Goal: Task Accomplishment & Management: Manage account settings

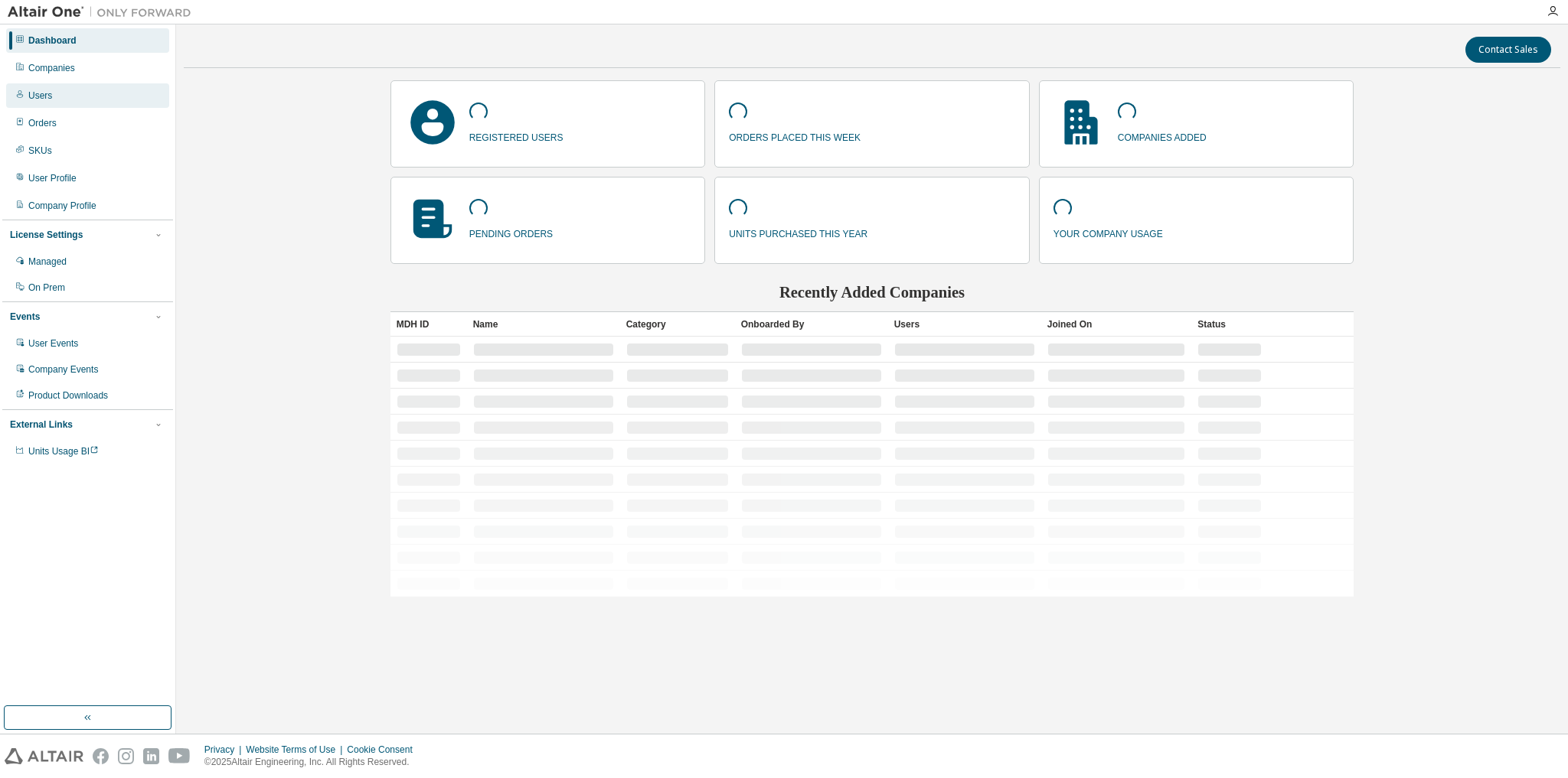
click at [71, 96] on div "Users" at bounding box center [87, 96] width 163 height 25
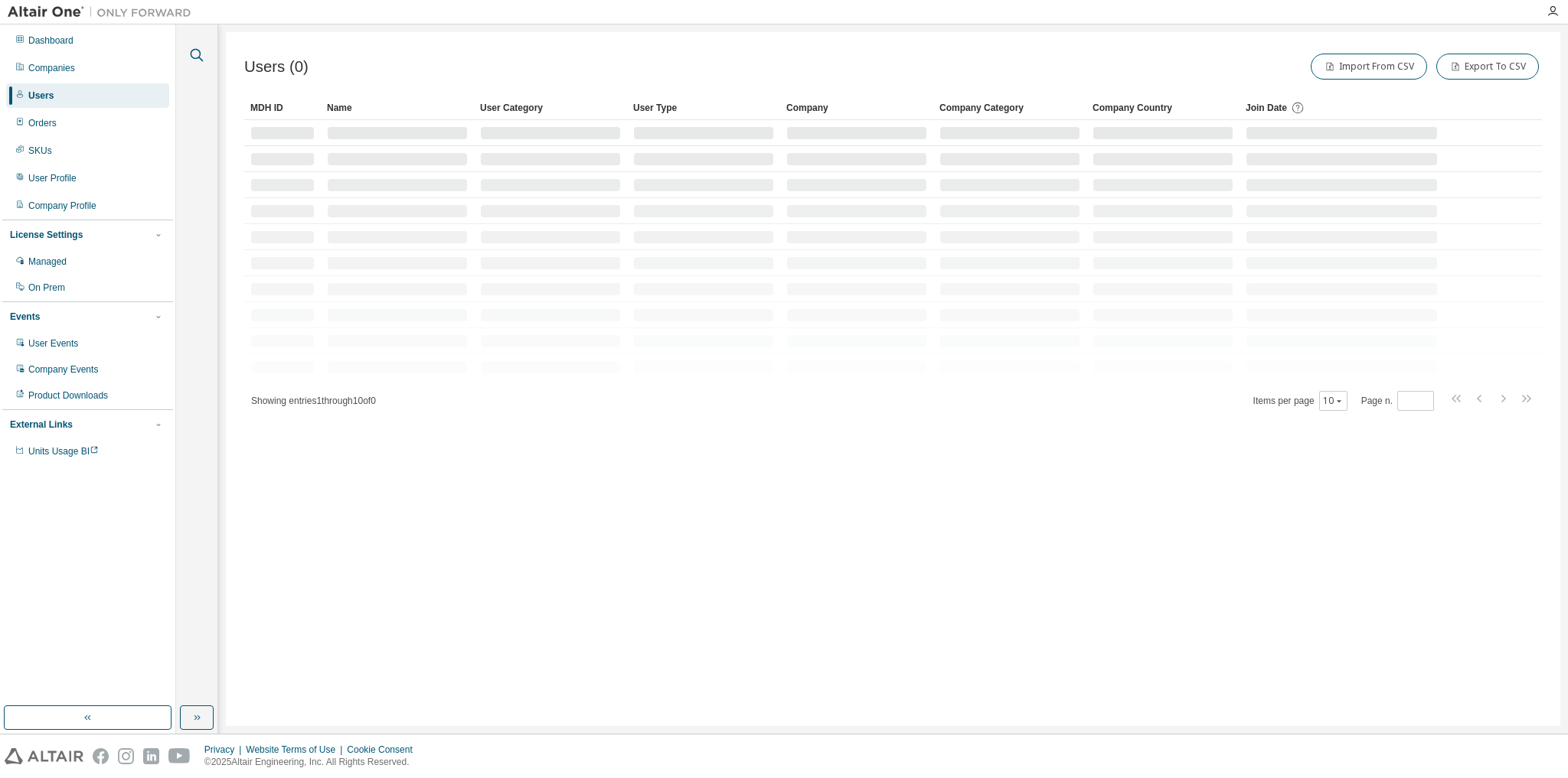
click at [202, 55] on icon "button" at bounding box center [197, 55] width 19 height 19
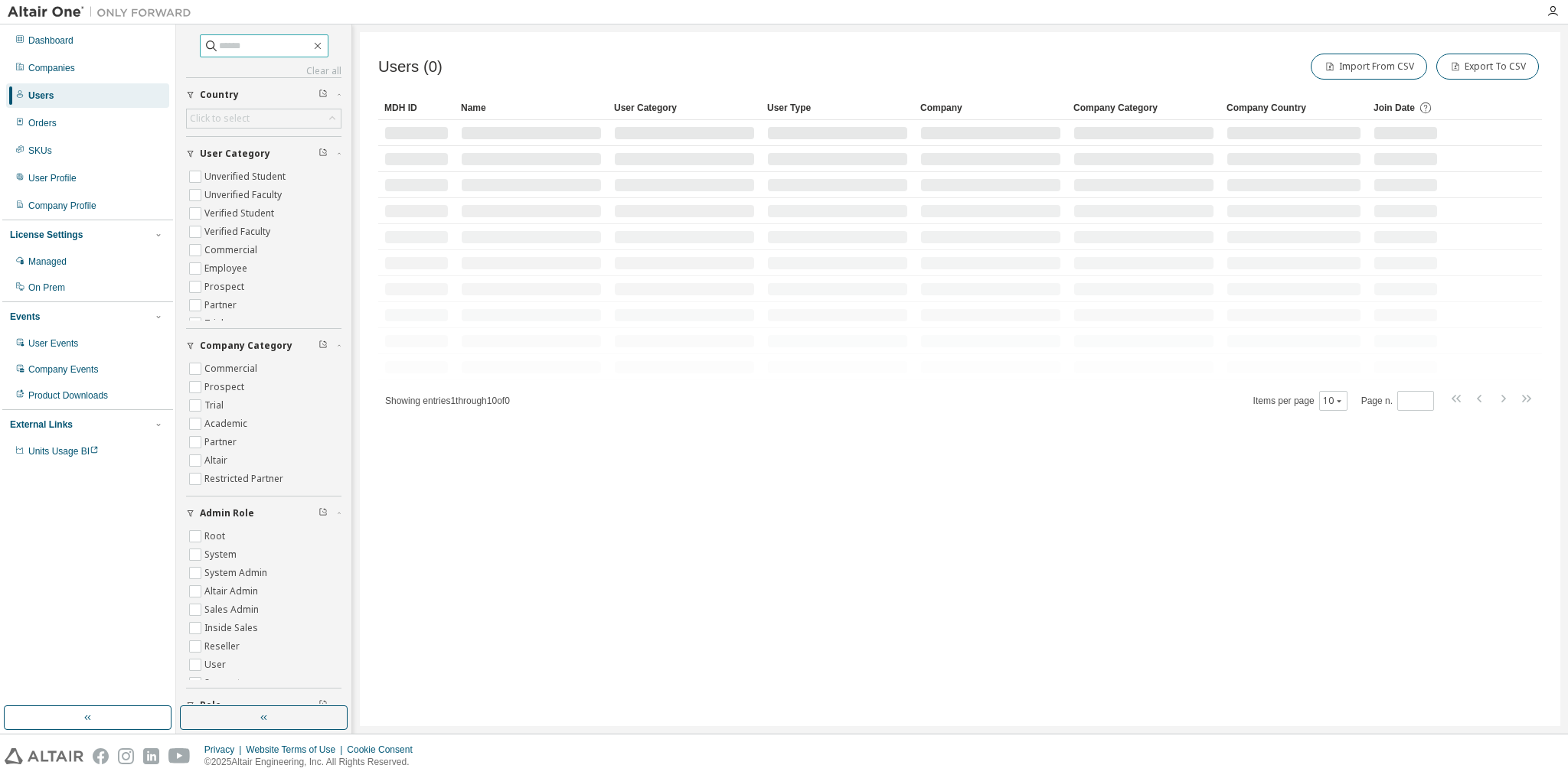
click at [235, 47] on input "text" at bounding box center [264, 45] width 92 height 15
paste input "**********"
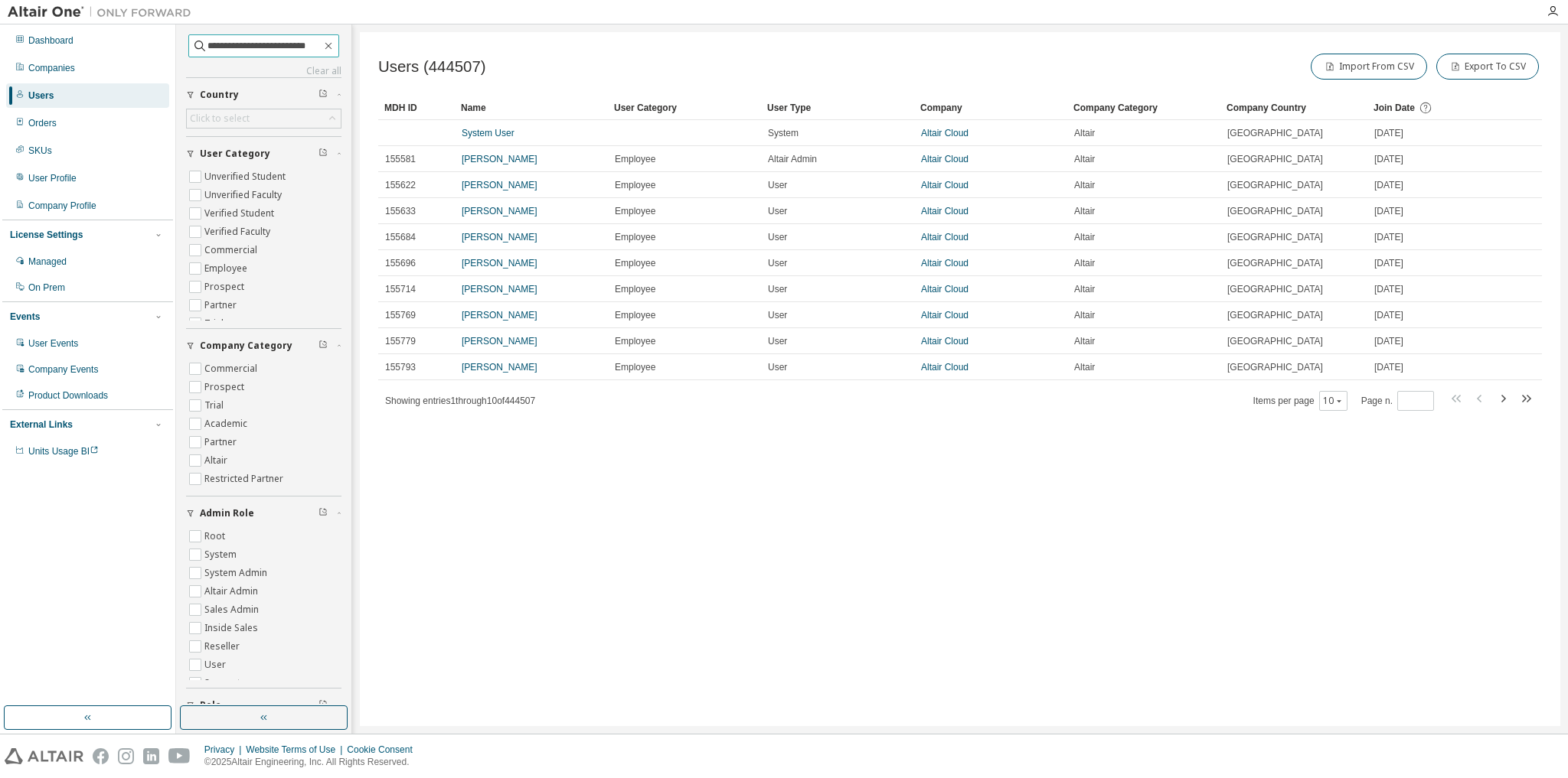
type input "**********"
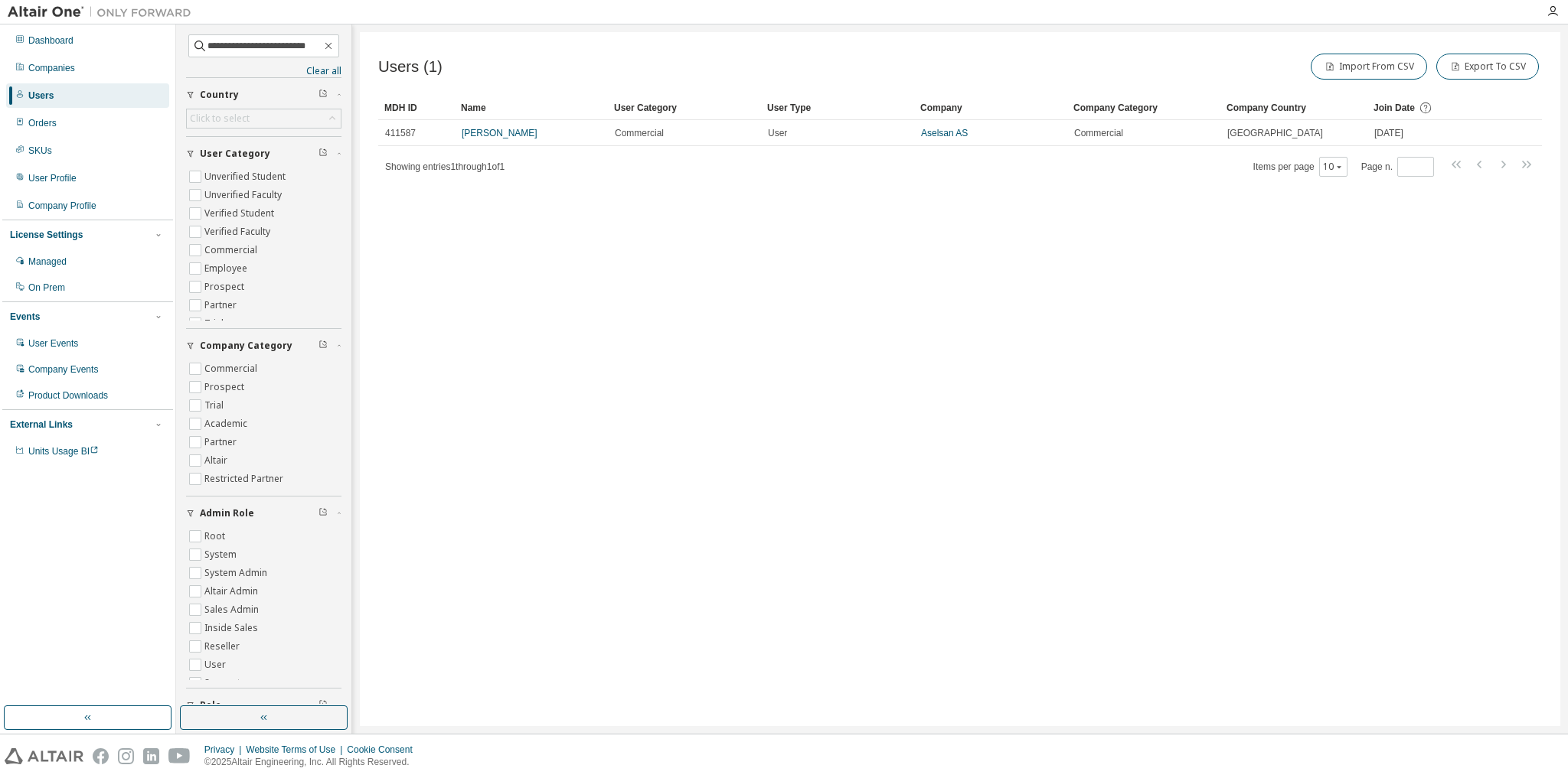
drag, startPoint x: 490, startPoint y: 131, endPoint x: 621, endPoint y: 233, distance: 166.0
click at [491, 131] on link "[PERSON_NAME]" at bounding box center [500, 133] width 76 height 11
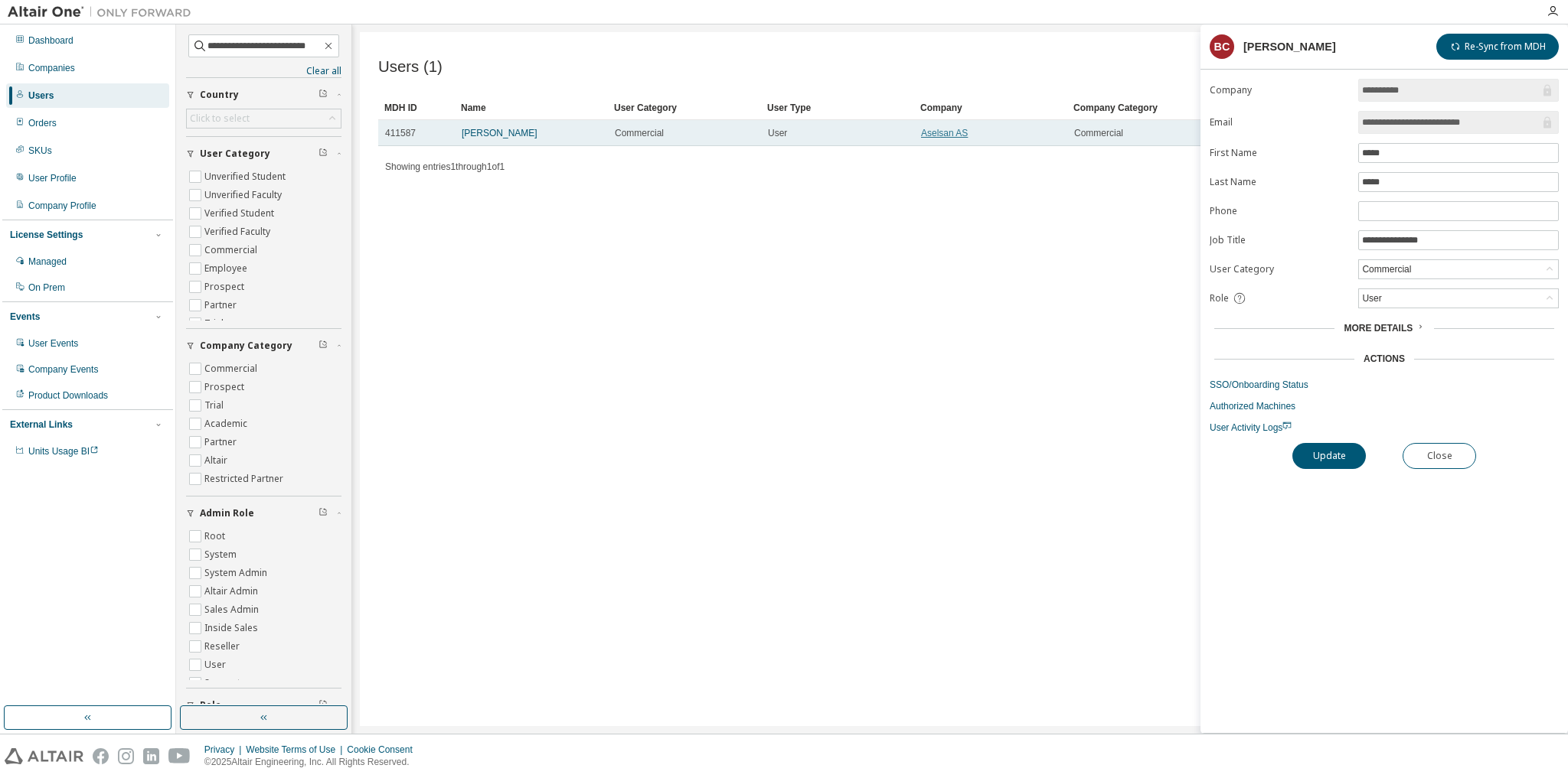
click at [938, 131] on link "Aselsan AS" at bounding box center [944, 133] width 47 height 11
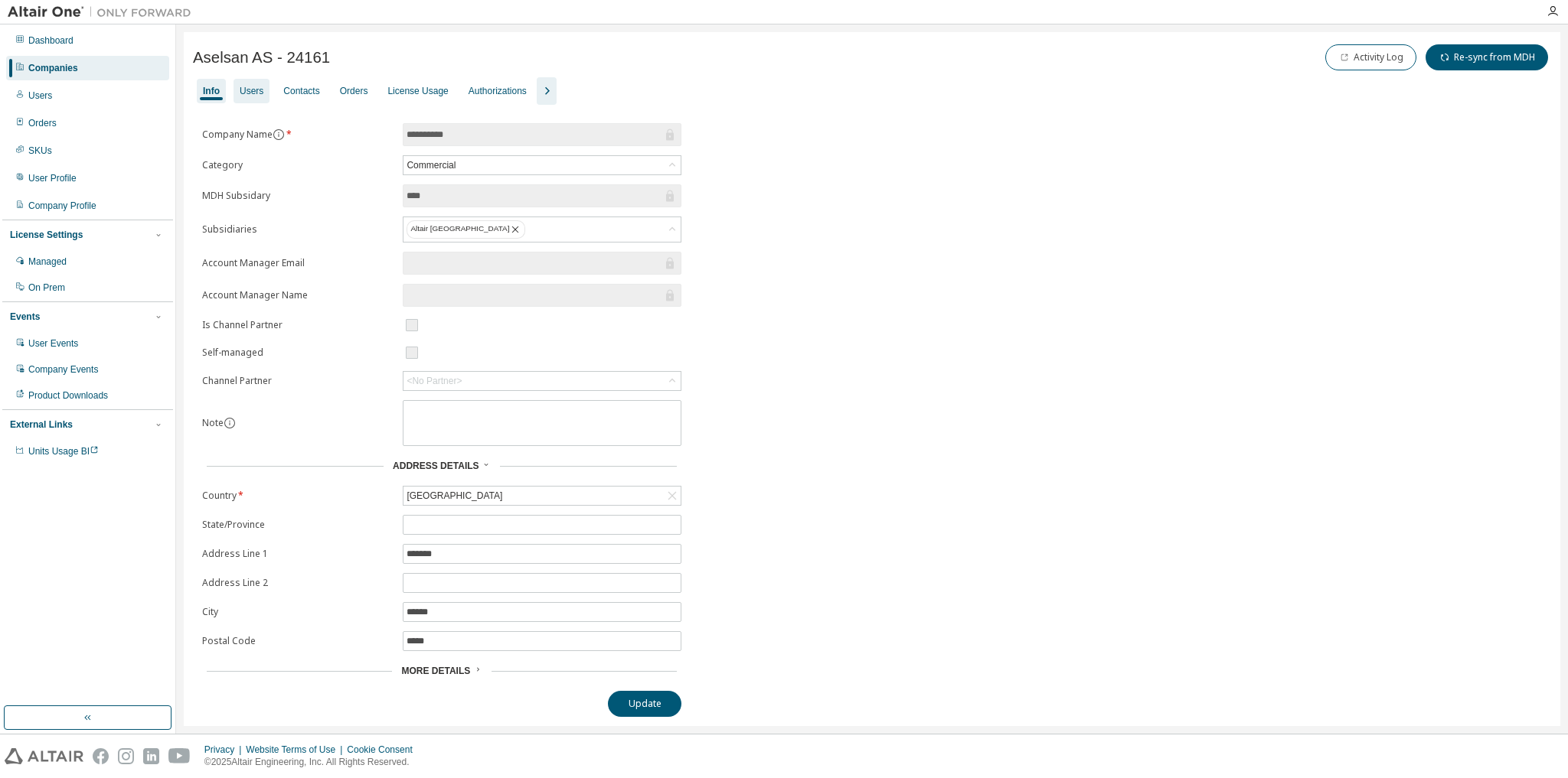
click at [253, 92] on div "Users" at bounding box center [251, 91] width 24 height 12
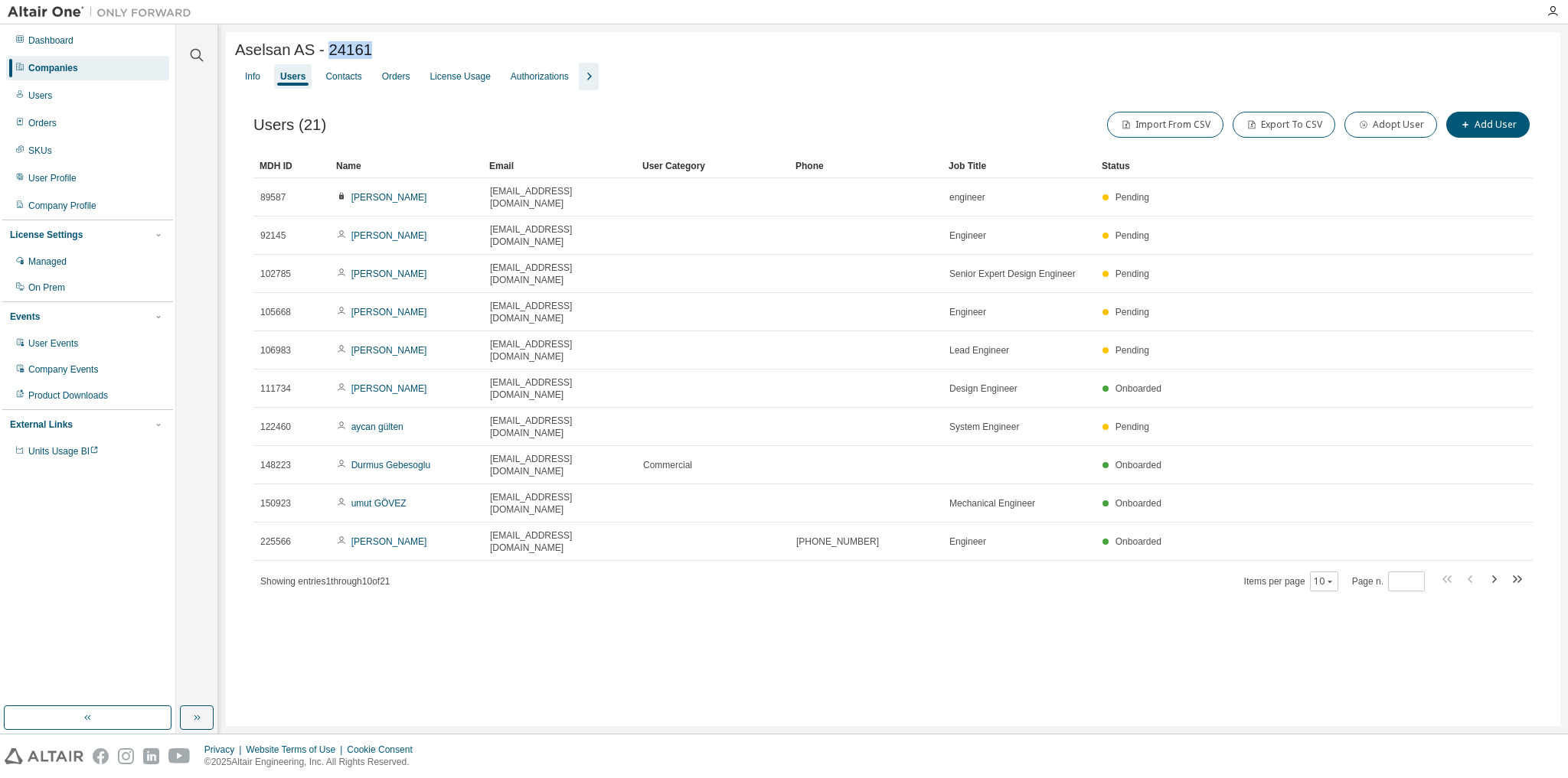
drag, startPoint x: 371, startPoint y: 49, endPoint x: 324, endPoint y: 48, distance: 47.0
click at [324, 48] on div "Aselsan AS - 24161" at bounding box center [893, 50] width 1316 height 18
copy span "24161"
click at [79, 73] on div "Companies" at bounding box center [87, 68] width 163 height 25
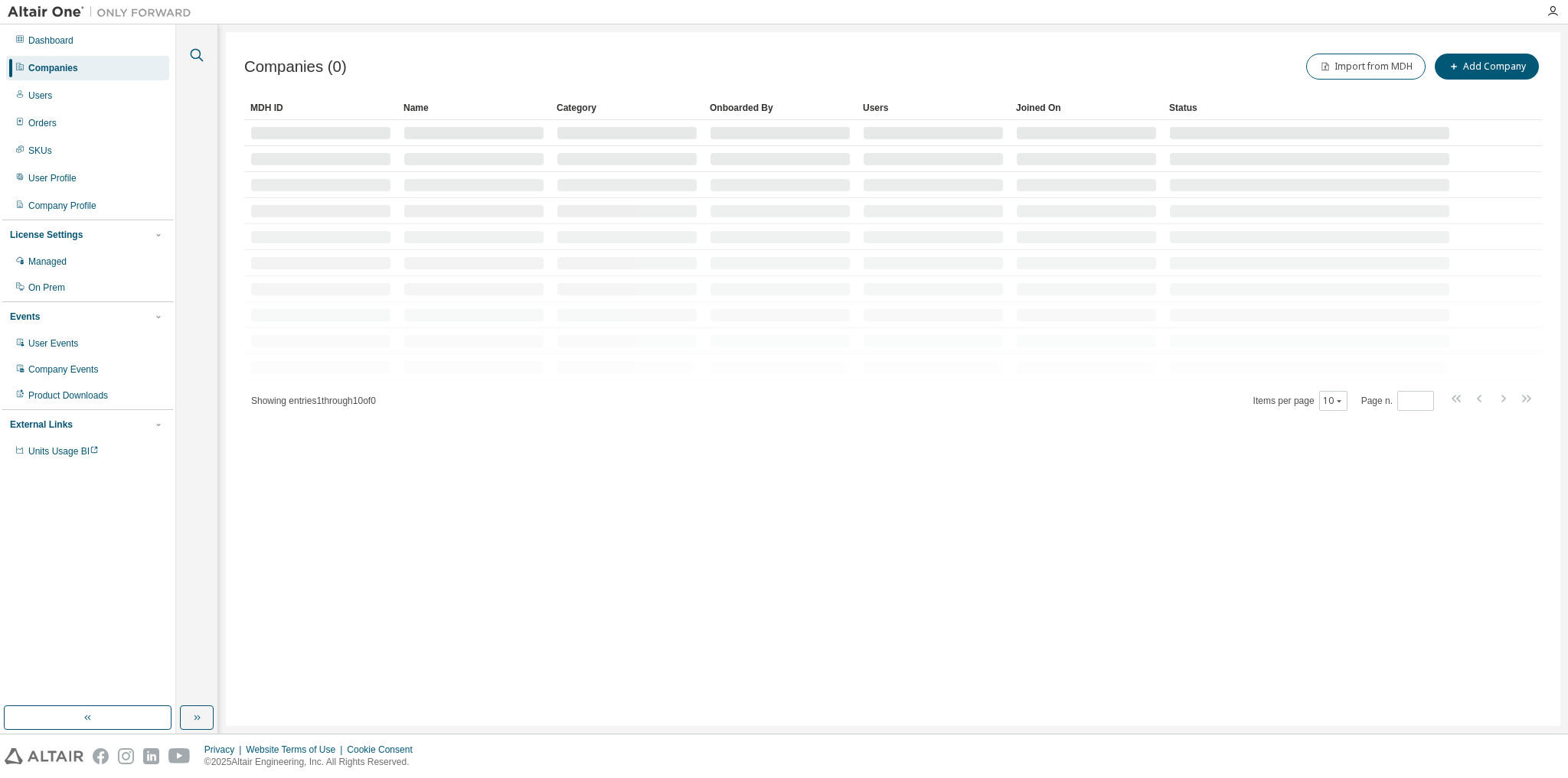
click at [199, 52] on icon "button" at bounding box center [197, 55] width 19 height 19
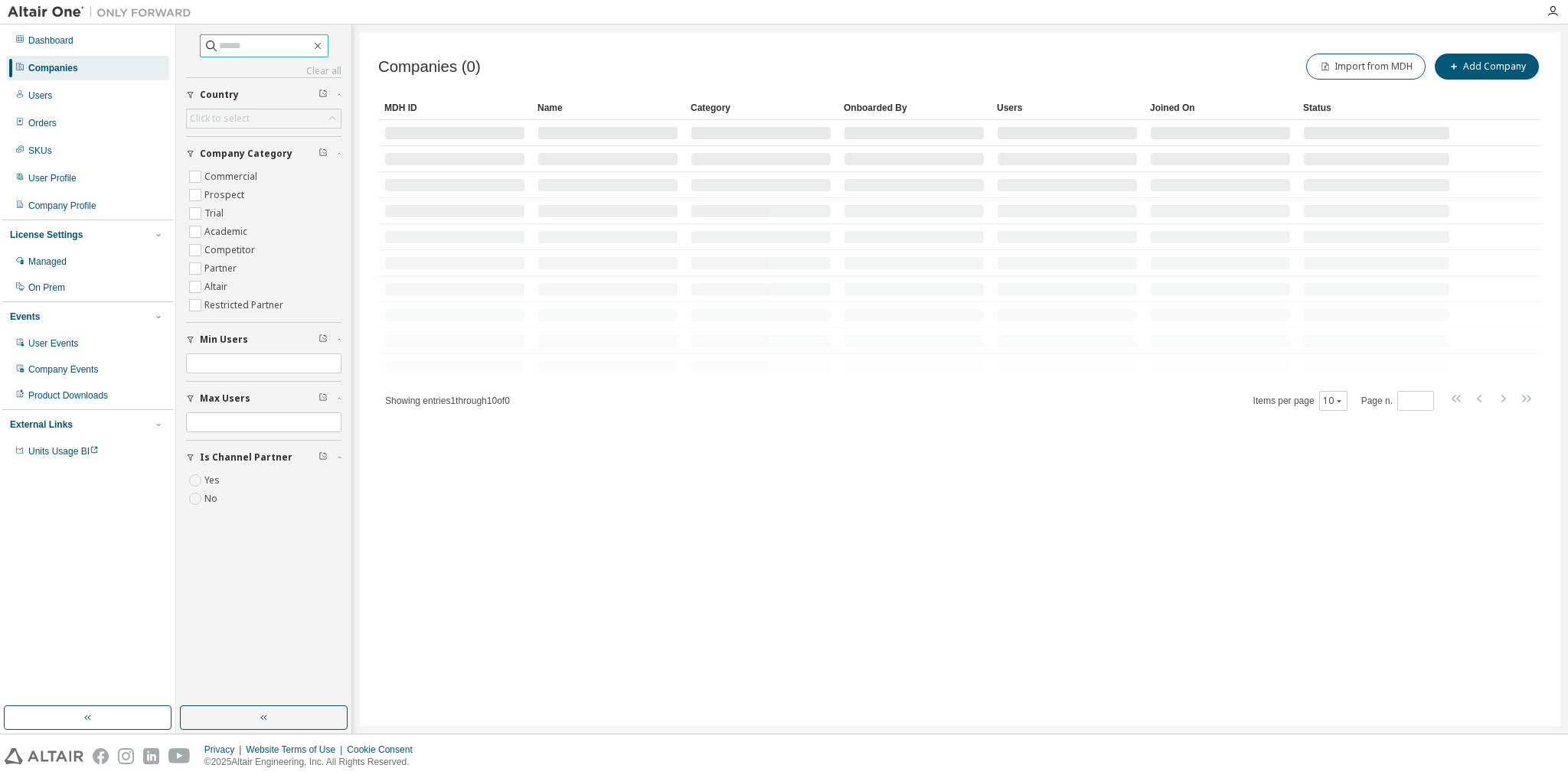
click at [264, 51] on input "text" at bounding box center [264, 45] width 92 height 15
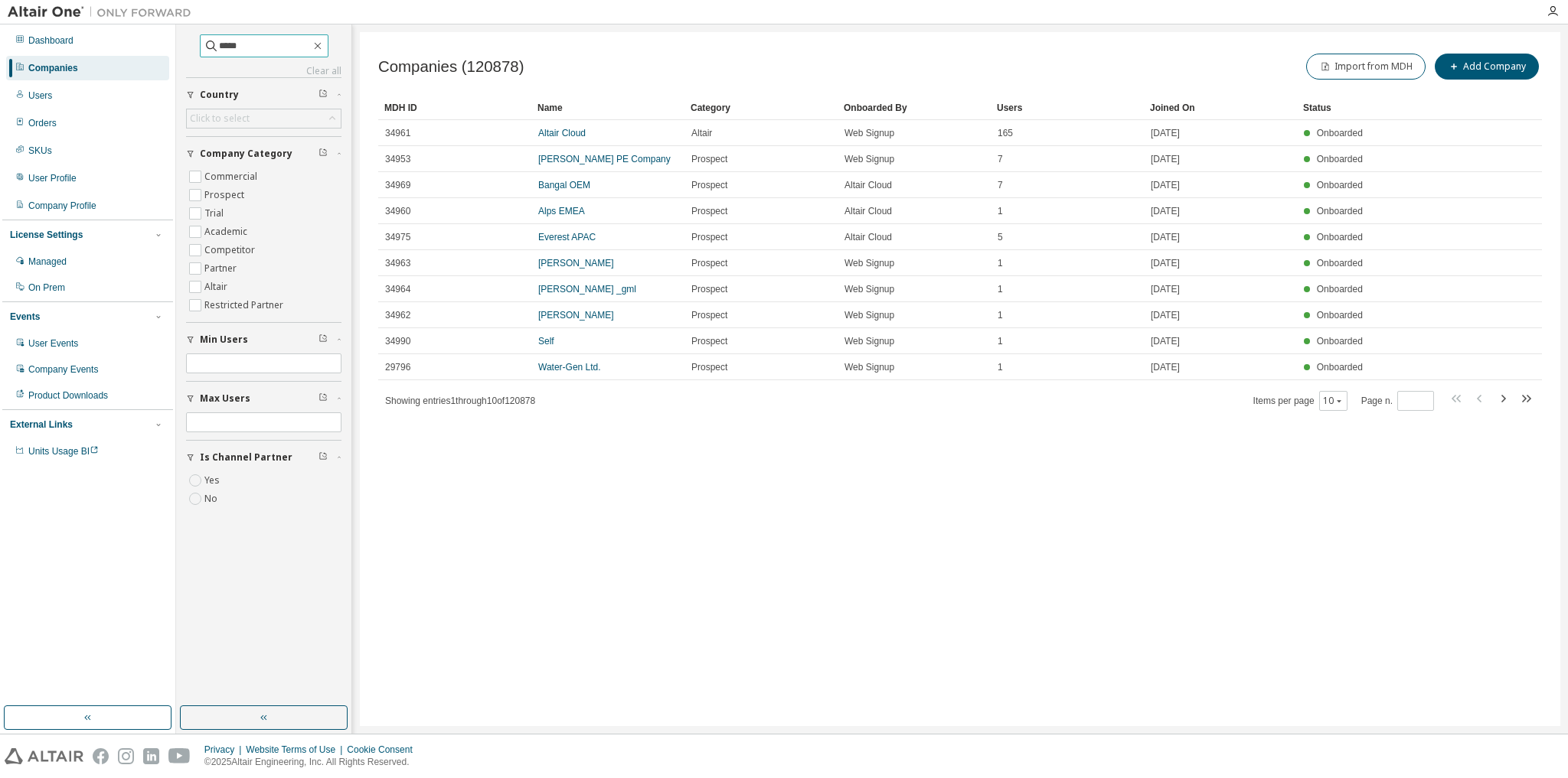
type input "*****"
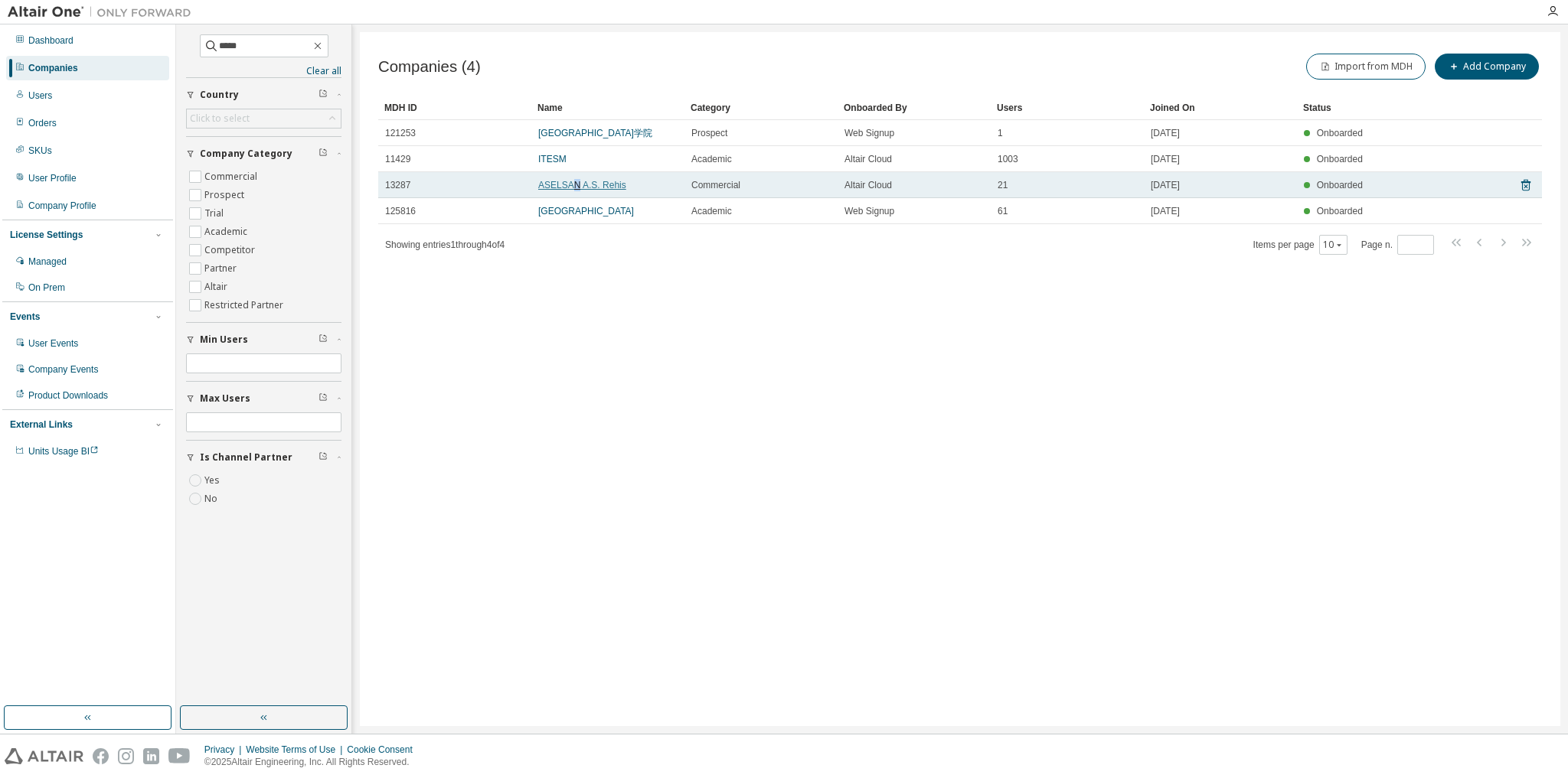
click at [574, 183] on link "ASELSAN A.S. Rehis" at bounding box center [583, 185] width 88 height 11
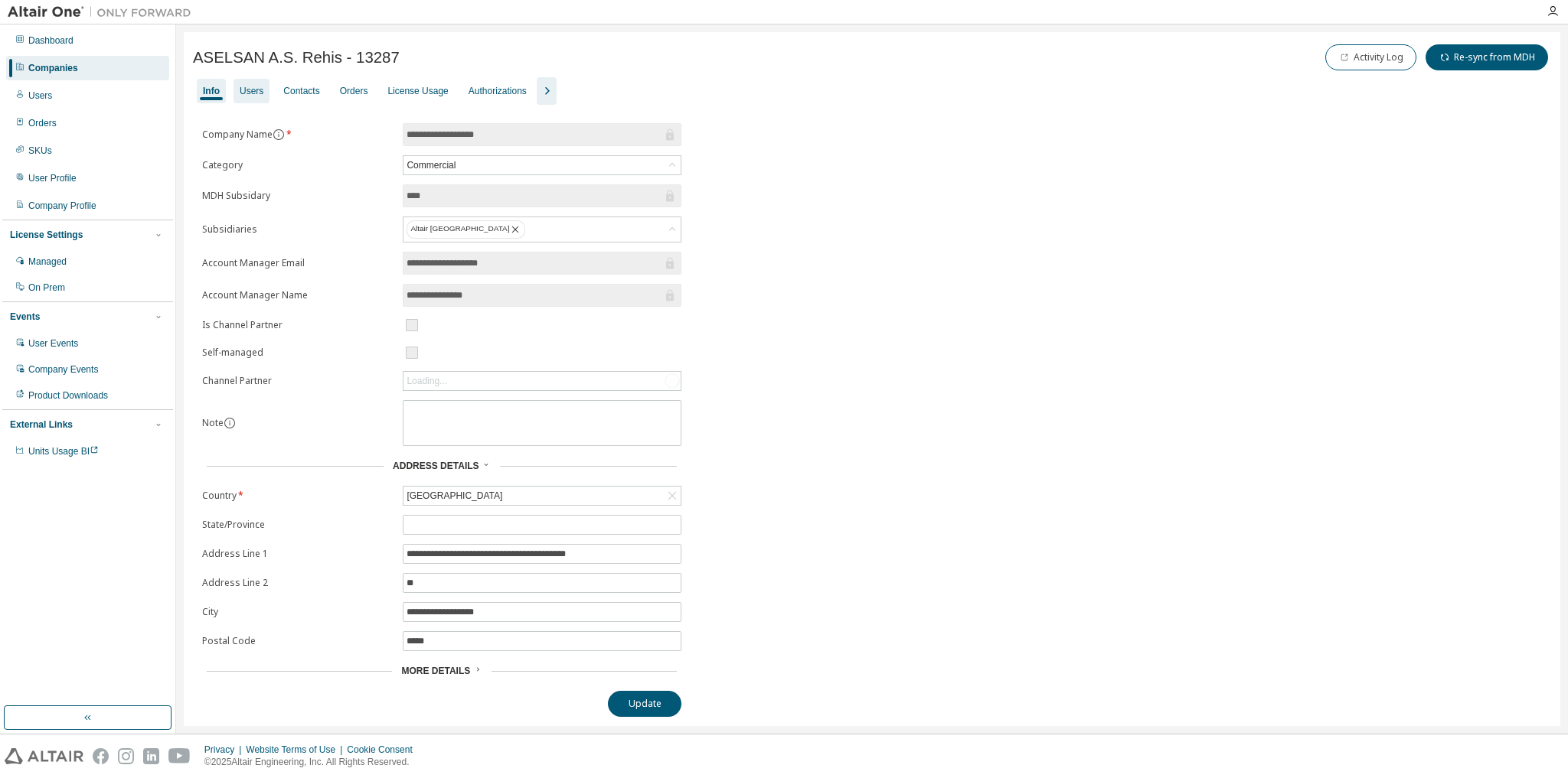
click at [254, 94] on div "Users" at bounding box center [251, 91] width 24 height 12
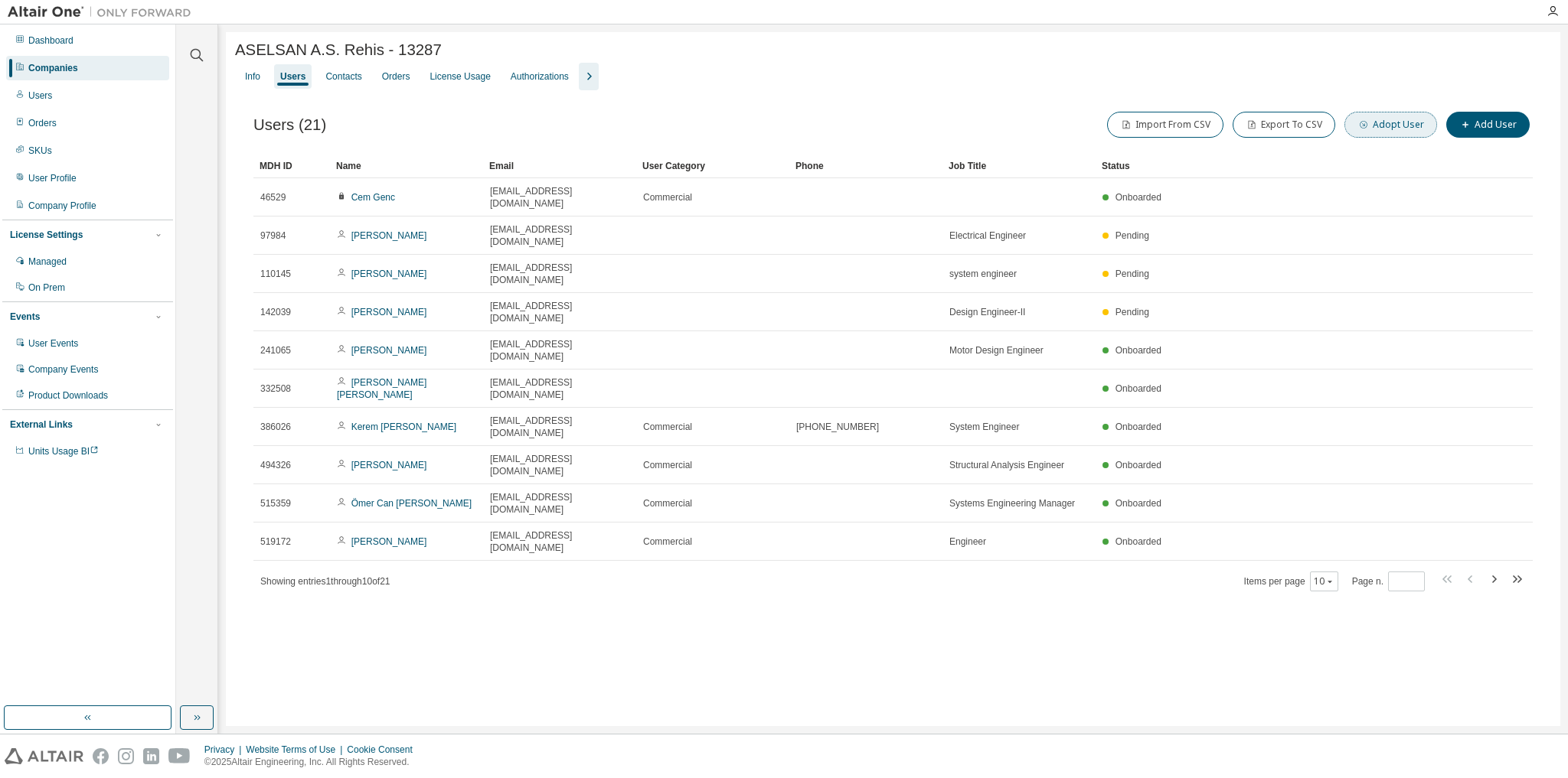
click at [1393, 127] on button "Adopt User" at bounding box center [1390, 125] width 93 height 26
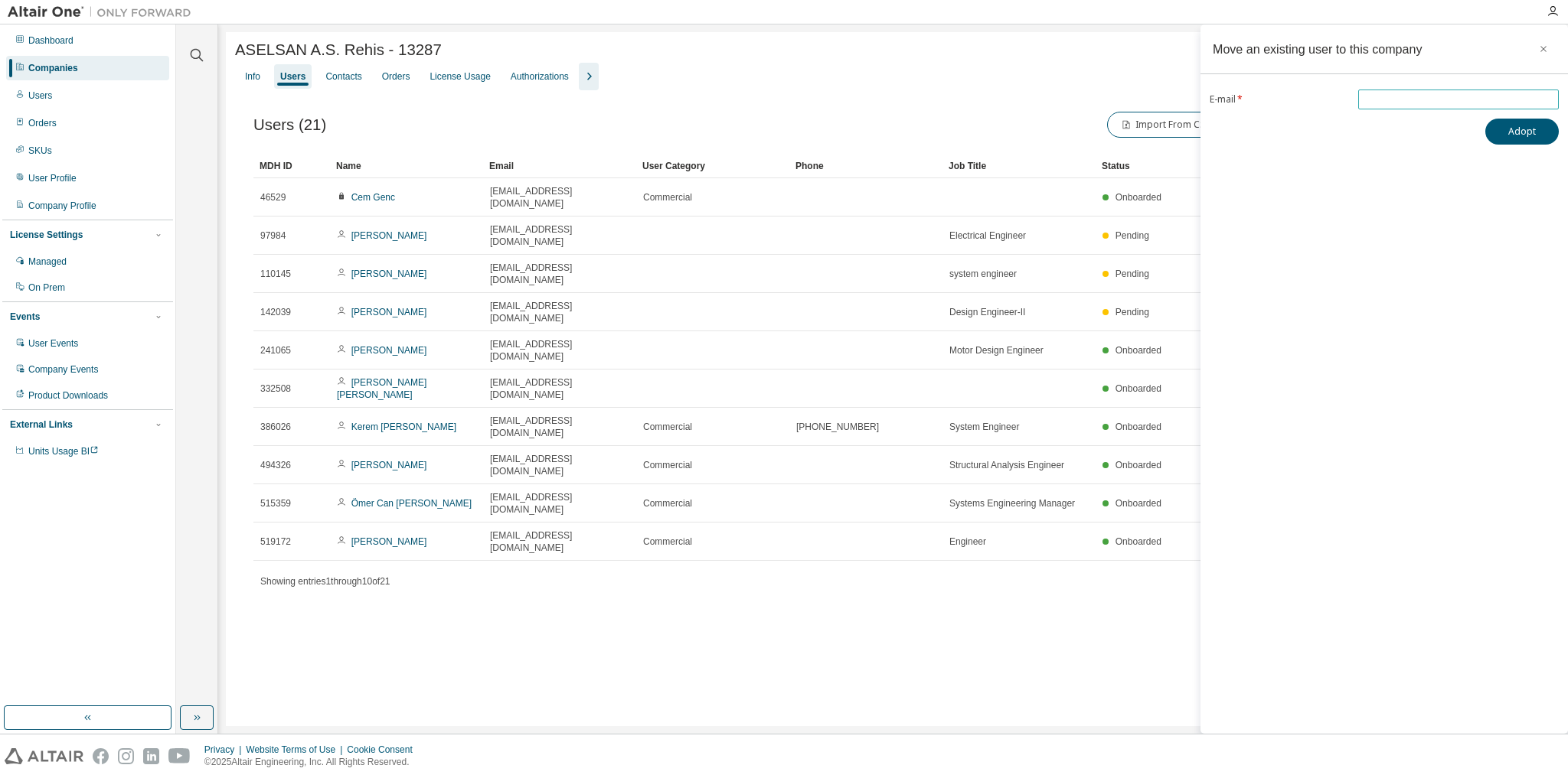
click at [1424, 100] on input "email" at bounding box center [1458, 100] width 193 height 12
paste input "**********"
type input "**********"
drag, startPoint x: 1516, startPoint y: 132, endPoint x: 1374, endPoint y: 214, distance: 164.0
click at [1516, 133] on button "Adopt" at bounding box center [1521, 132] width 73 height 26
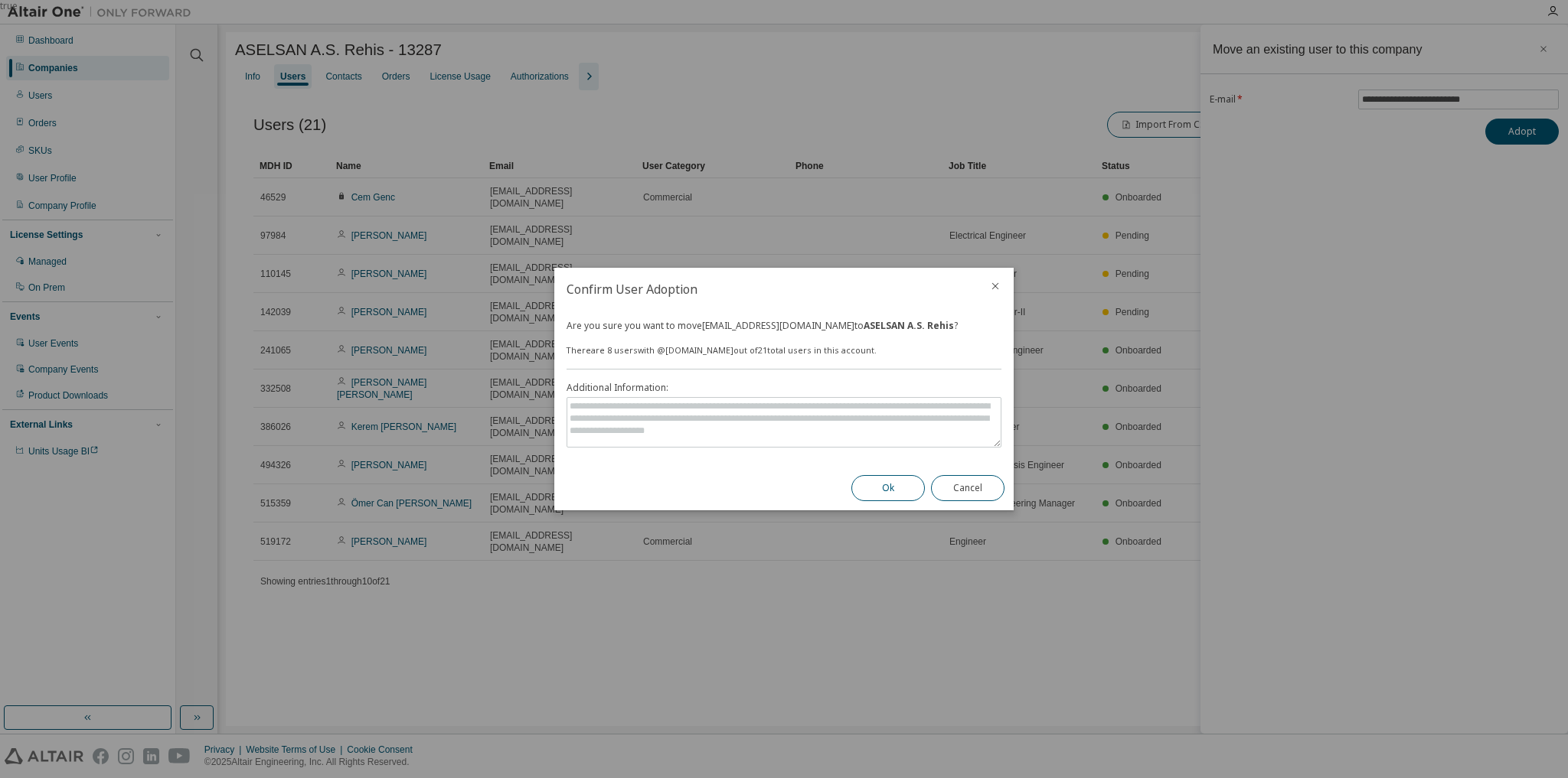
click at [894, 478] on button "Ok" at bounding box center [888, 488] width 73 height 26
click at [353, 545] on div "true" at bounding box center [784, 389] width 1568 height 778
click at [1453, 417] on div "true" at bounding box center [784, 389] width 1568 height 778
click at [364, 595] on div "true" at bounding box center [784, 389] width 1568 height 778
click at [994, 285] on icon "close" at bounding box center [995, 286] width 12 height 12
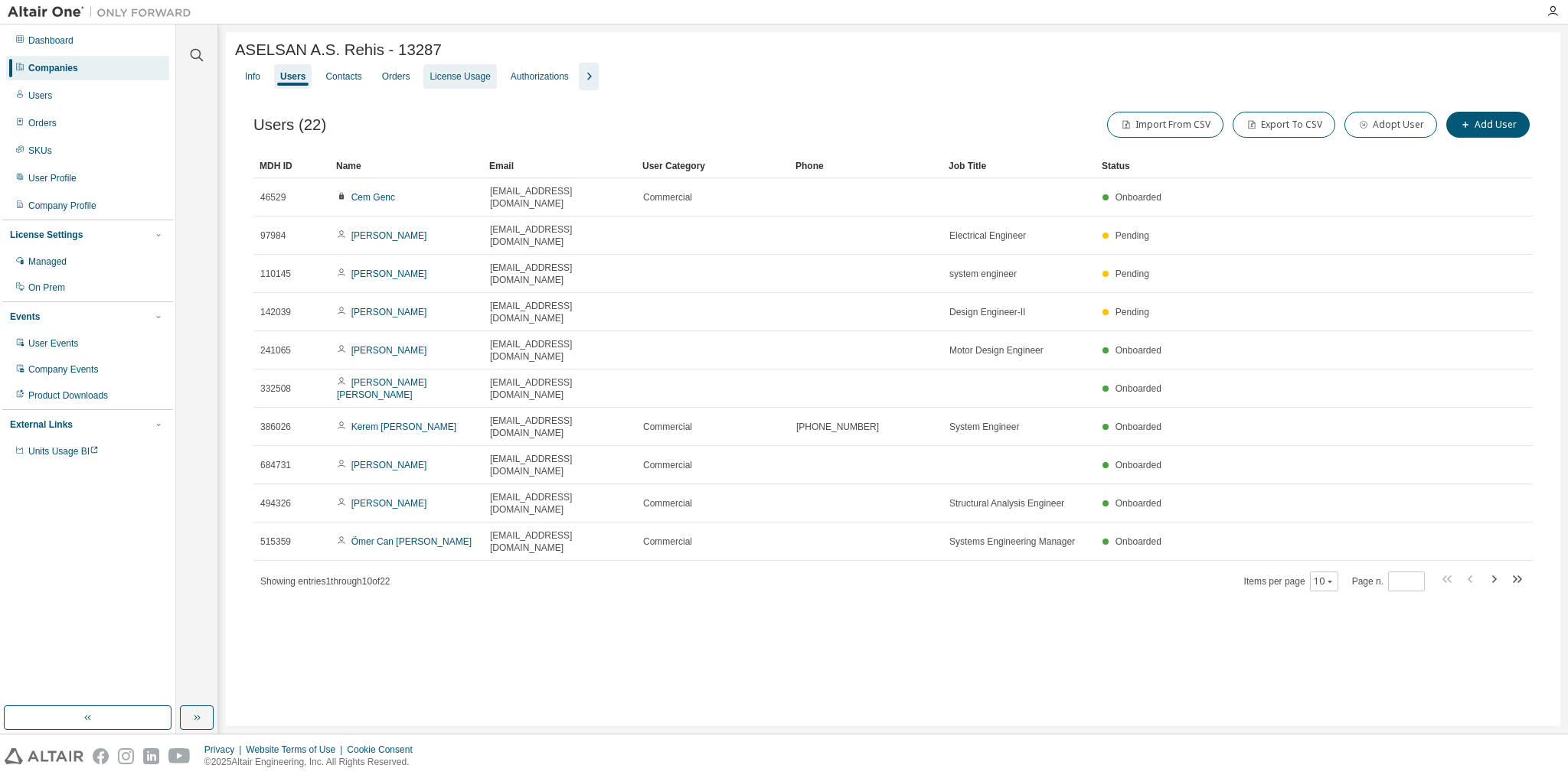
click at [450, 78] on div "License Usage" at bounding box center [459, 77] width 61 height 12
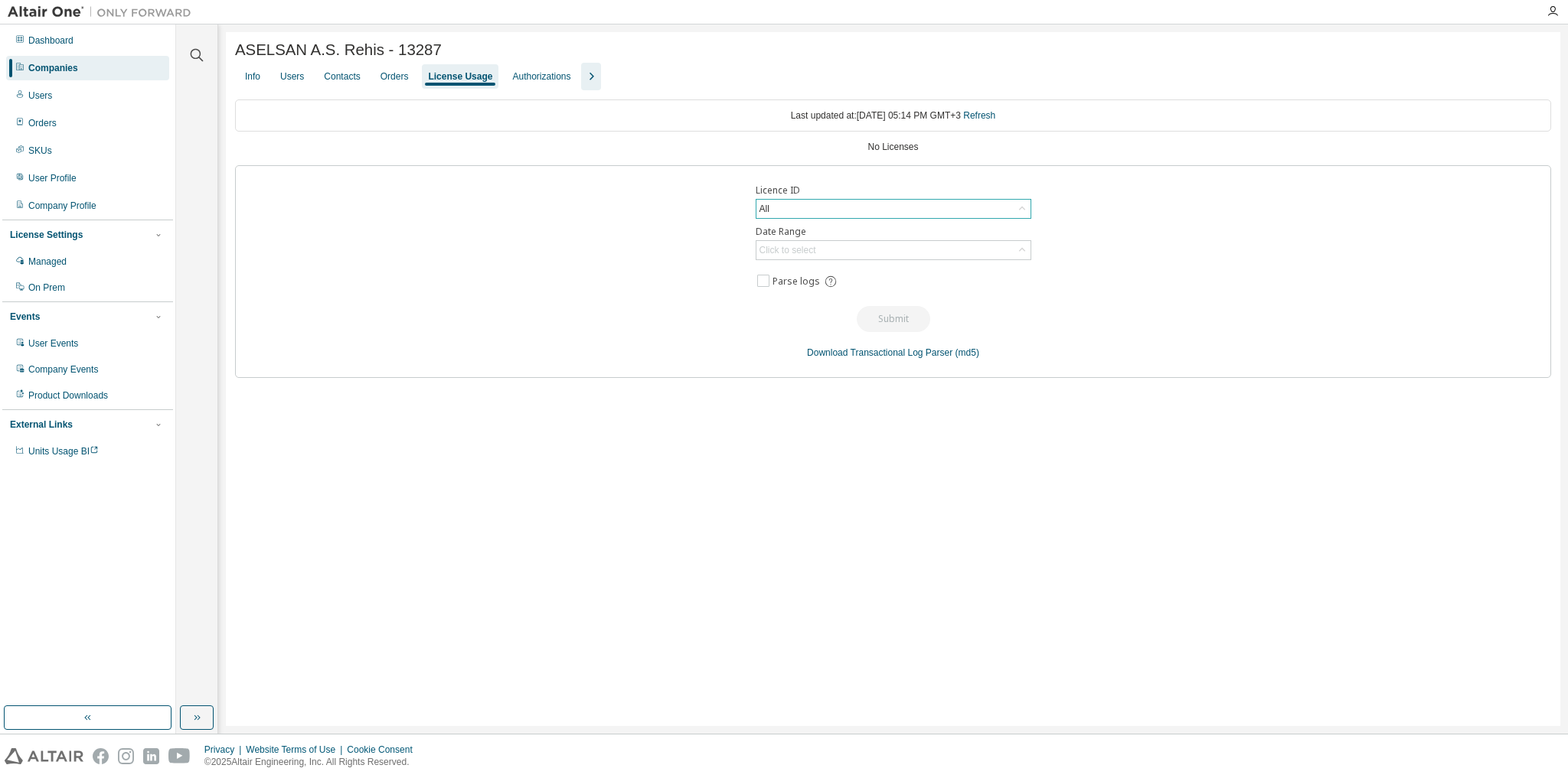
click at [828, 213] on div "All" at bounding box center [893, 209] width 274 height 19
click at [370, 214] on div "Licence ID All All 24770 - AU Concept Engineer (Expired) Date Range Click to se…" at bounding box center [893, 271] width 1316 height 212
click at [194, 52] on icon "button" at bounding box center [197, 55] width 19 height 19
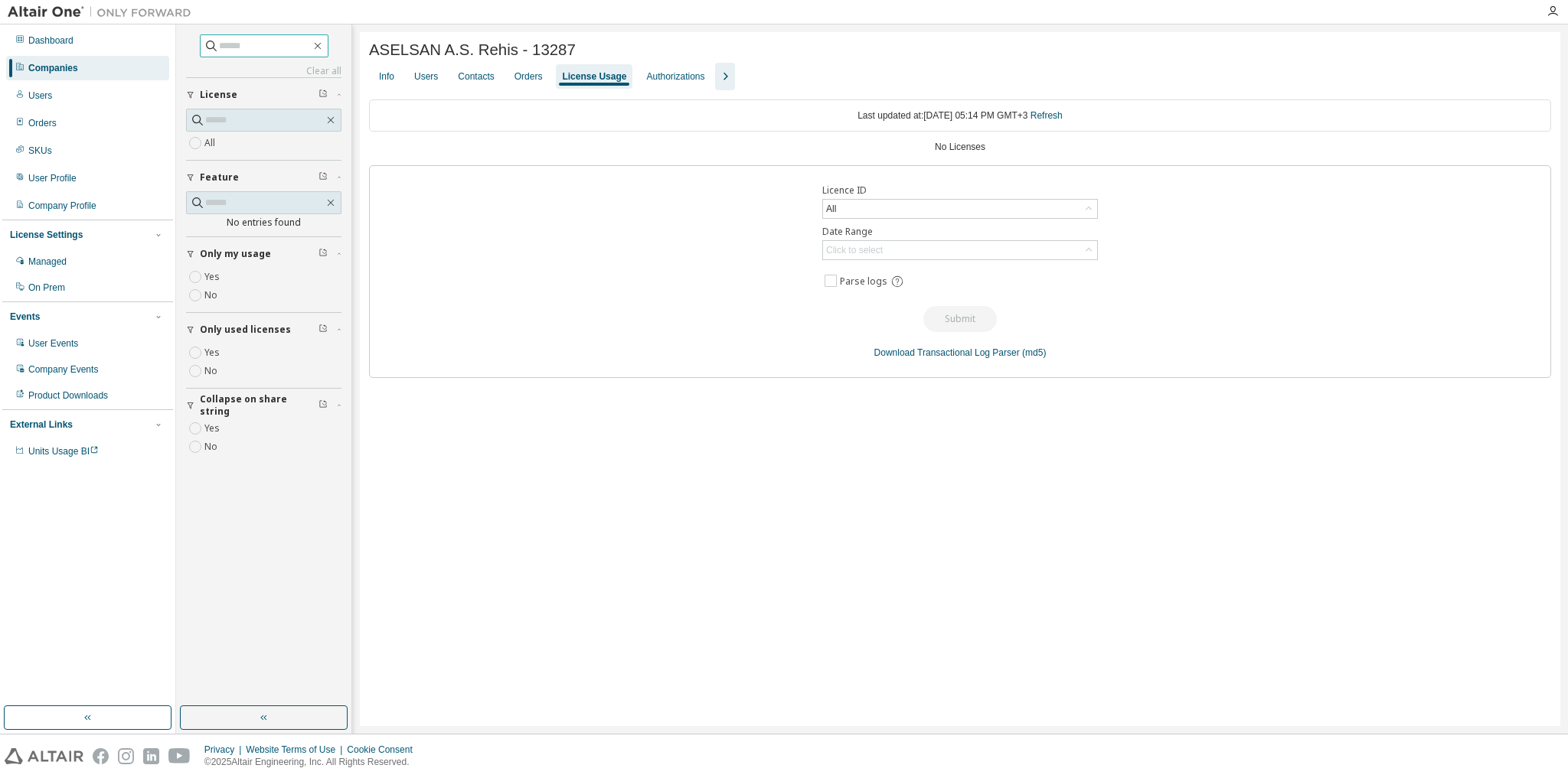
click at [233, 48] on input "text" at bounding box center [264, 45] width 92 height 15
paste input "**********"
type input "**********"
click at [43, 96] on div "Users" at bounding box center [40, 96] width 24 height 12
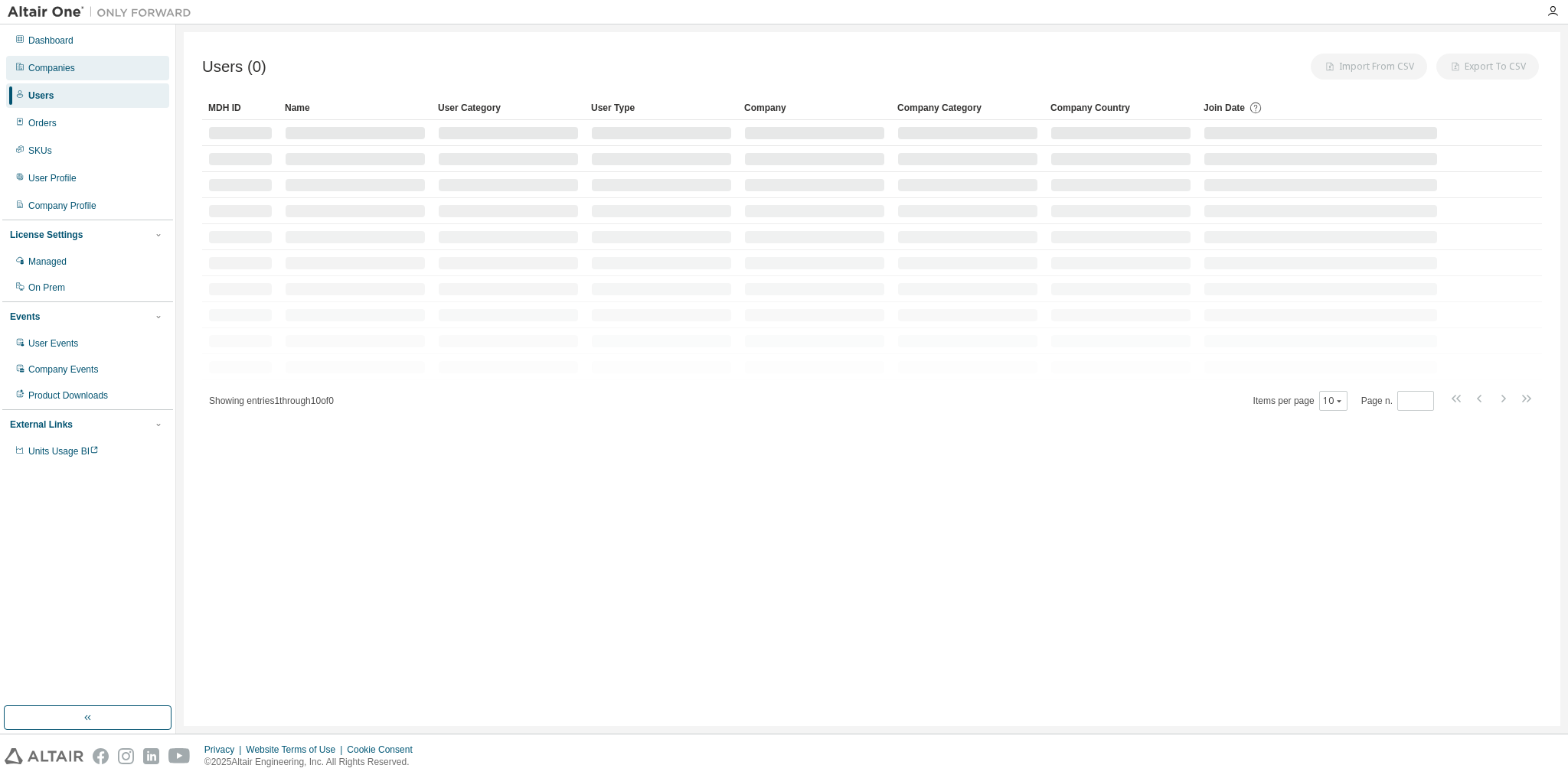
click at [55, 67] on div "Companies" at bounding box center [51, 68] width 47 height 12
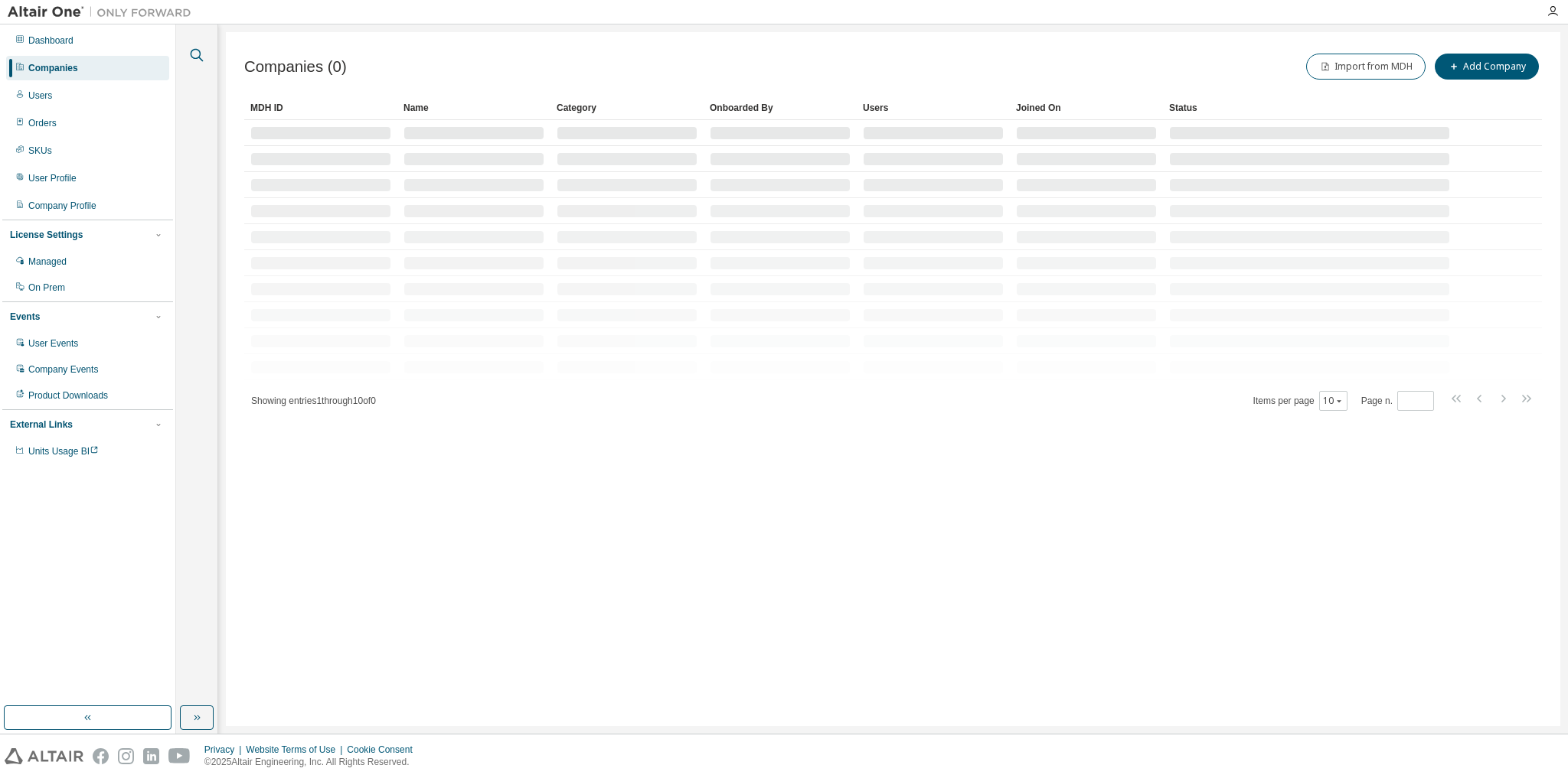
click at [197, 54] on icon "button" at bounding box center [197, 55] width 19 height 19
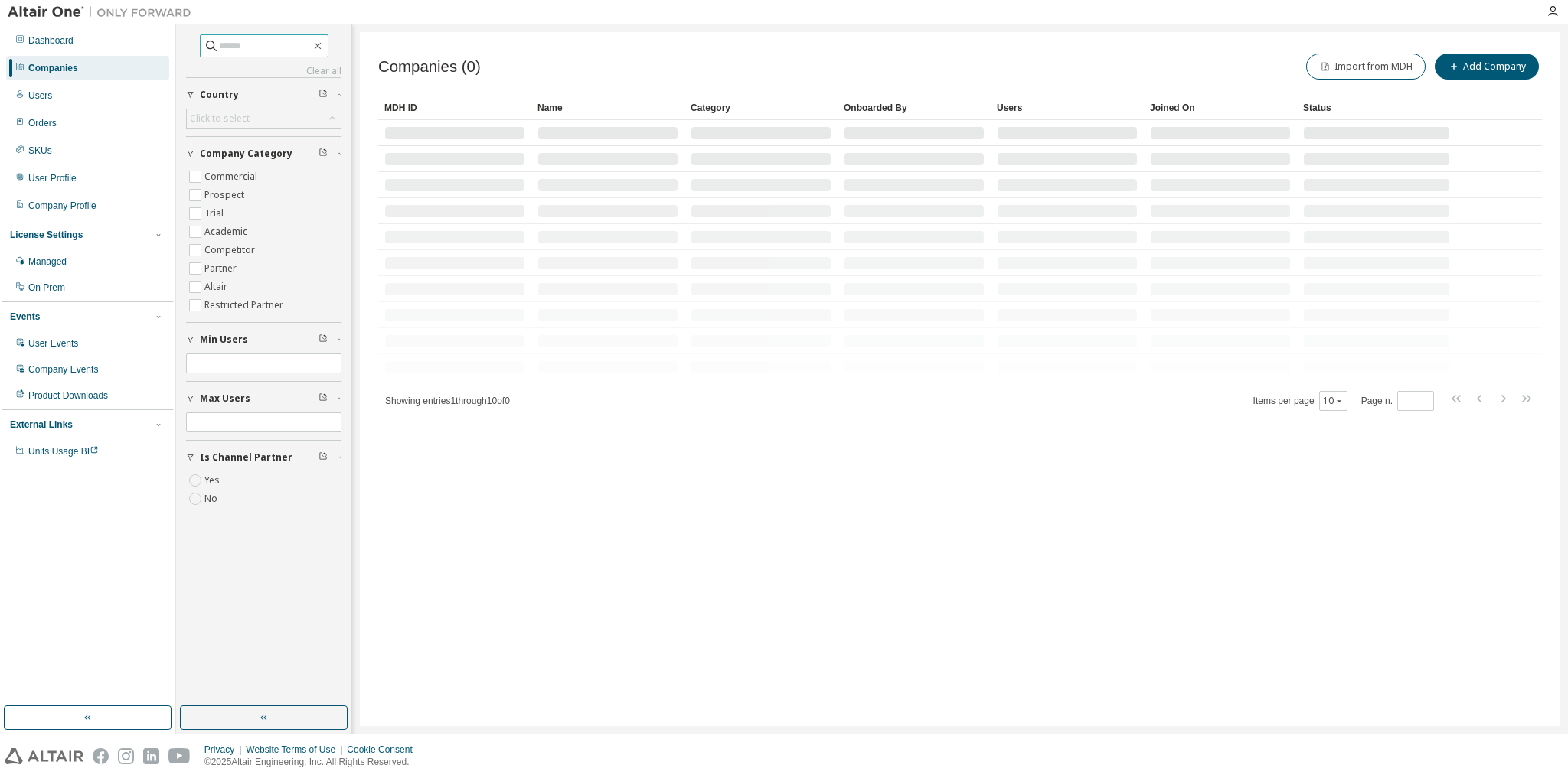
click at [282, 54] on div "Clear all Is Channel Partner Yes No Max Users Min Users Company Category Commer…" at bounding box center [264, 275] width 155 height 481
click at [274, 44] on input "text" at bounding box center [264, 45] width 92 height 15
paste input "**********"
type input "**********"
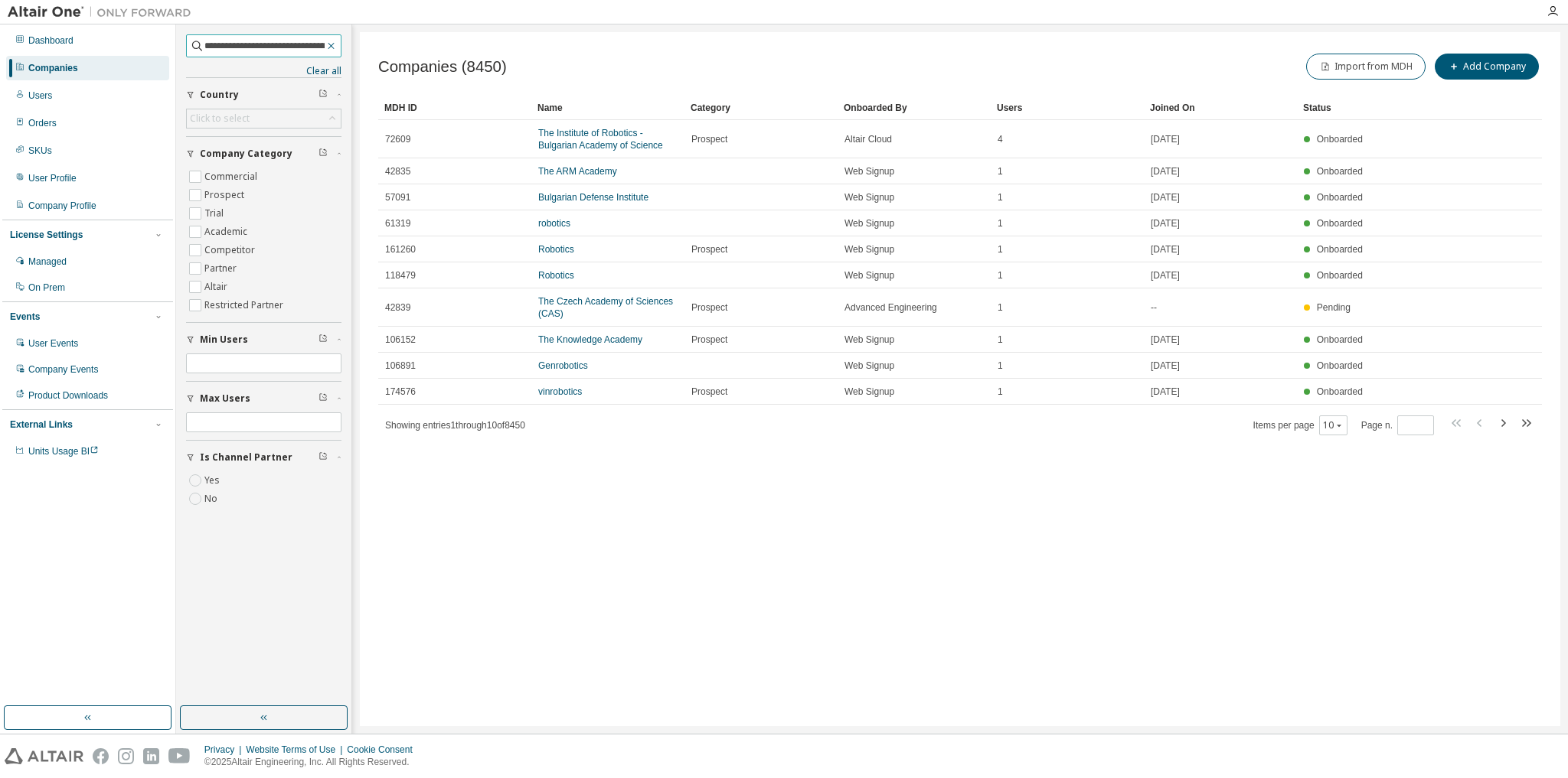
click at [334, 44] on icon "button" at bounding box center [331, 46] width 11 height 12
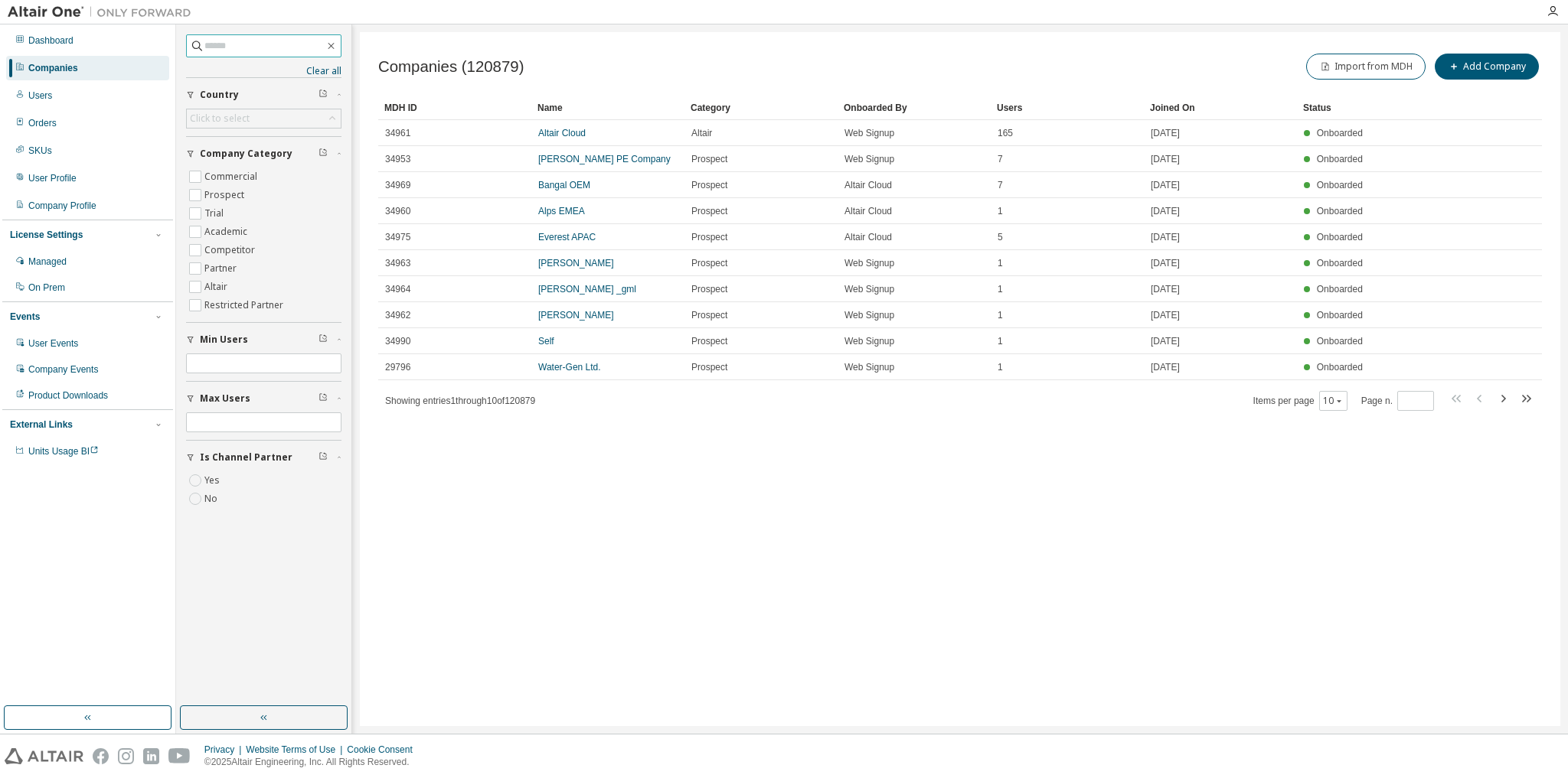
click at [253, 48] on input "text" at bounding box center [264, 45] width 120 height 15
type input "*****"
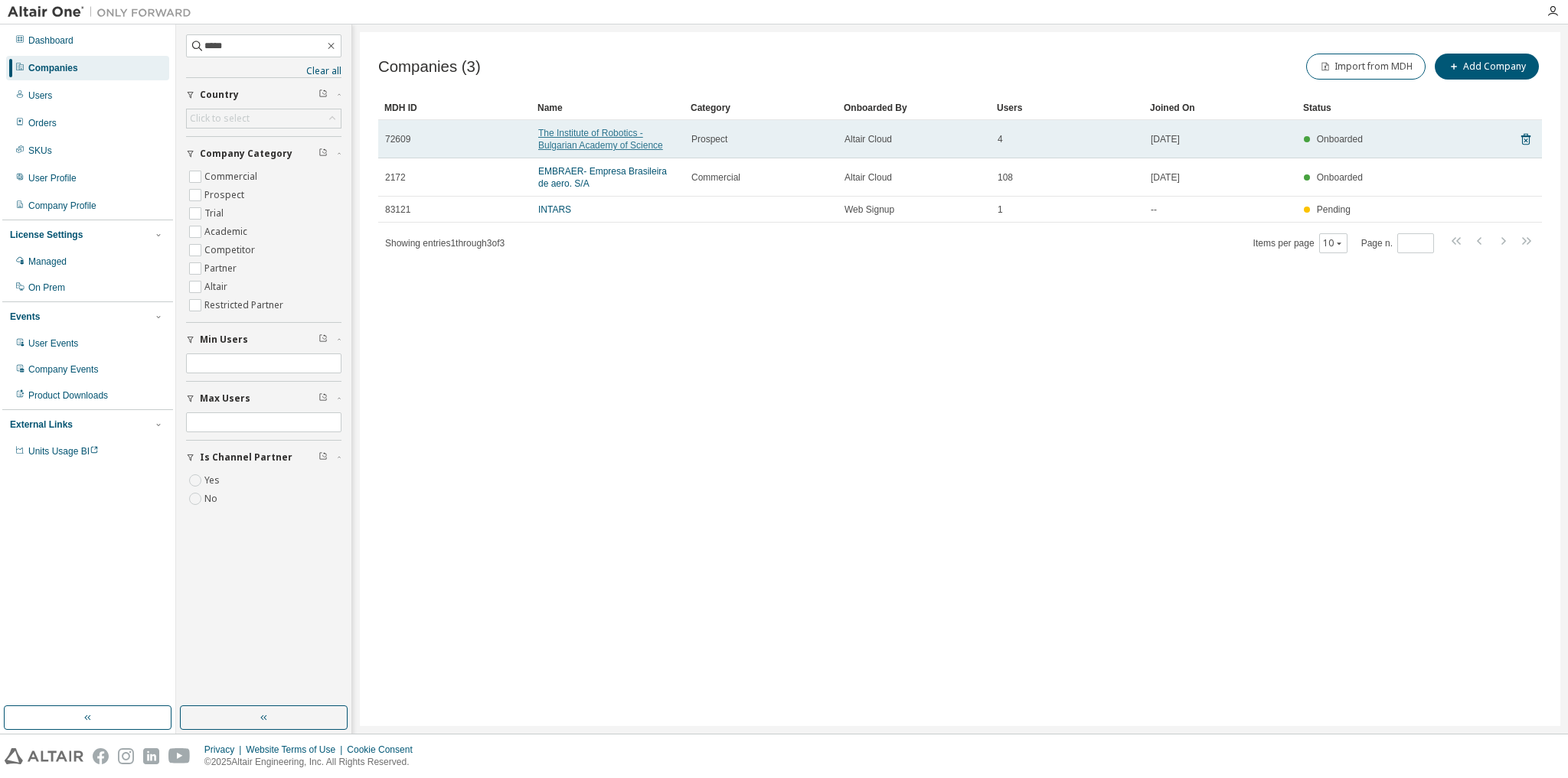
click at [588, 140] on link "The Institute of Robotics - Bulgarian Academy of Science" at bounding box center [601, 139] width 125 height 23
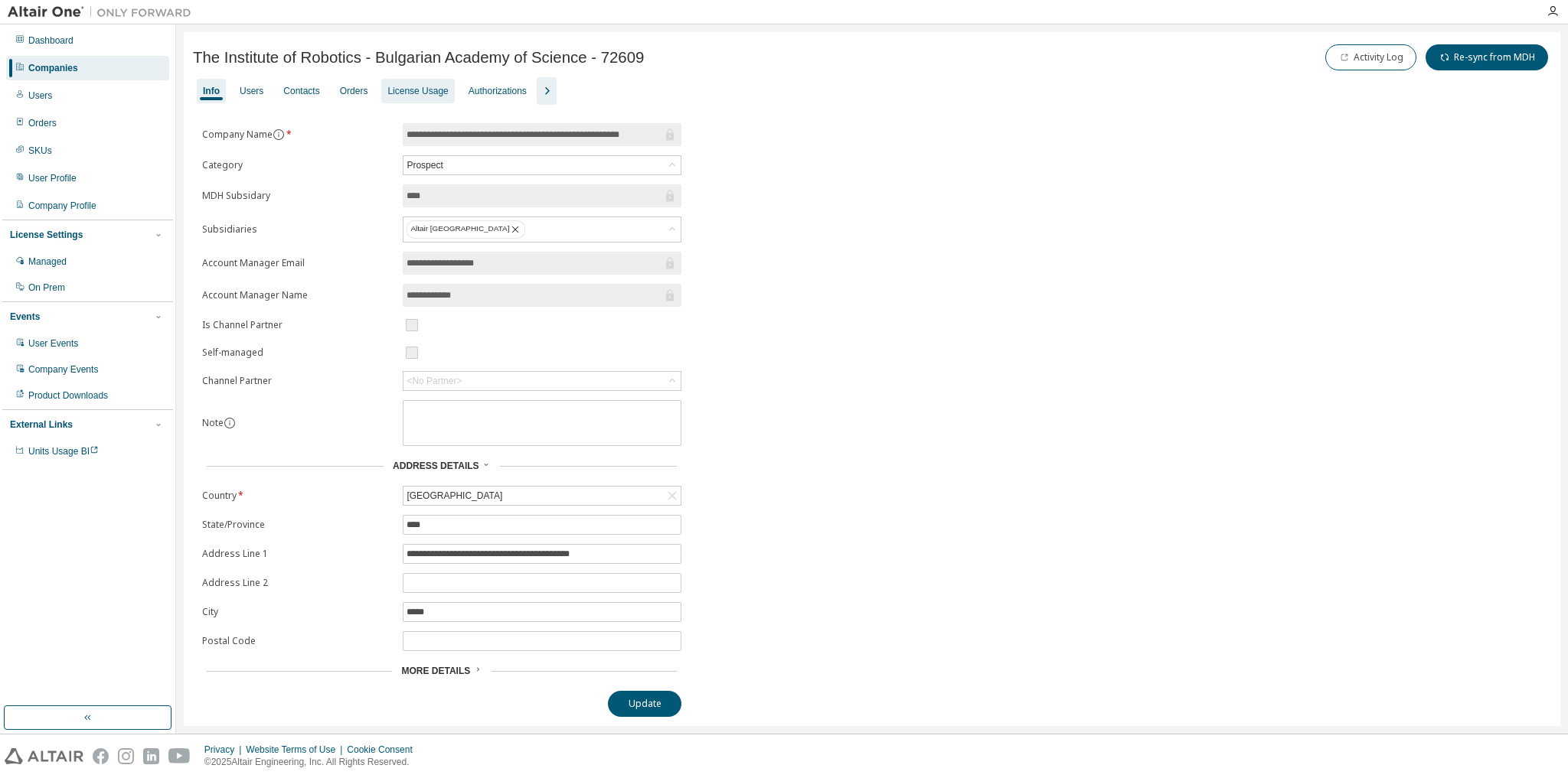
click at [404, 92] on div "License Usage" at bounding box center [418, 91] width 61 height 12
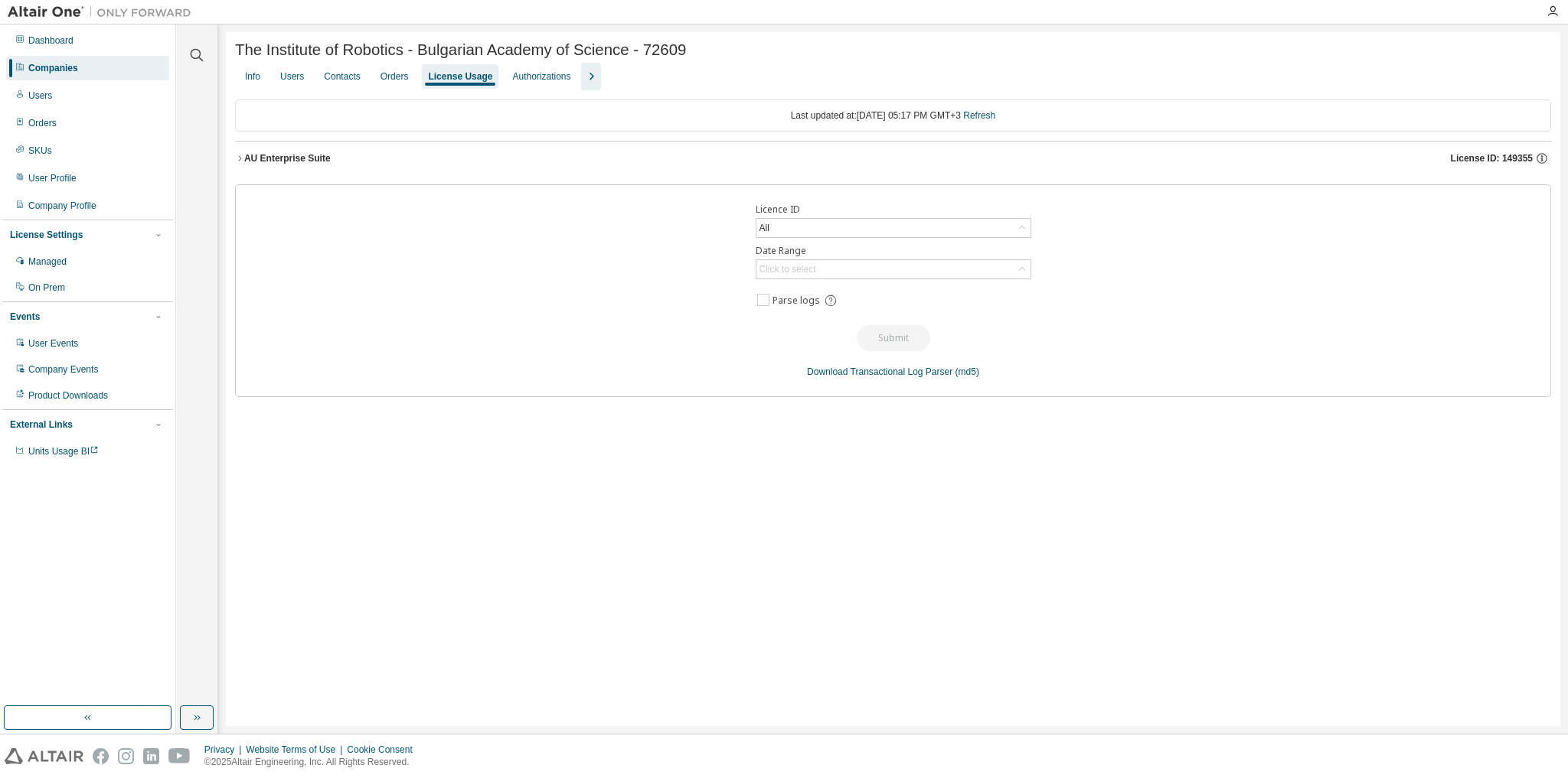
click at [1519, 157] on span "License ID: 149355" at bounding box center [1491, 159] width 82 height 12
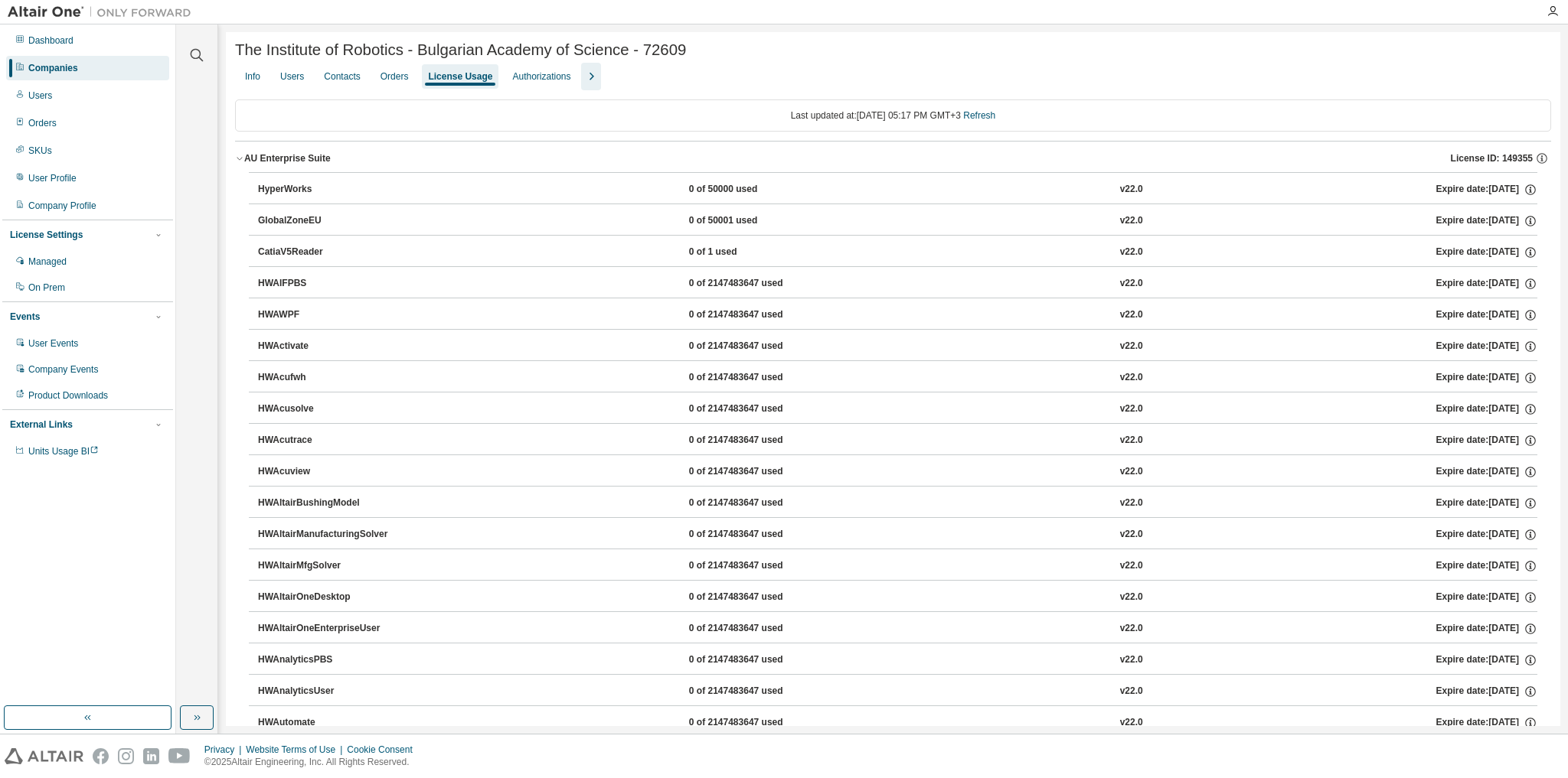
drag, startPoint x: 708, startPoint y: 128, endPoint x: 738, endPoint y: 126, distance: 30.1
click at [708, 128] on div "Last updated at: Mon 2025-09-01 05:17 PM GMT+3 Refresh" at bounding box center [893, 115] width 1316 height 32
click at [462, 83] on div "License Usage" at bounding box center [460, 77] width 64 height 12
click at [237, 162] on icon "button" at bounding box center [240, 159] width 9 height 9
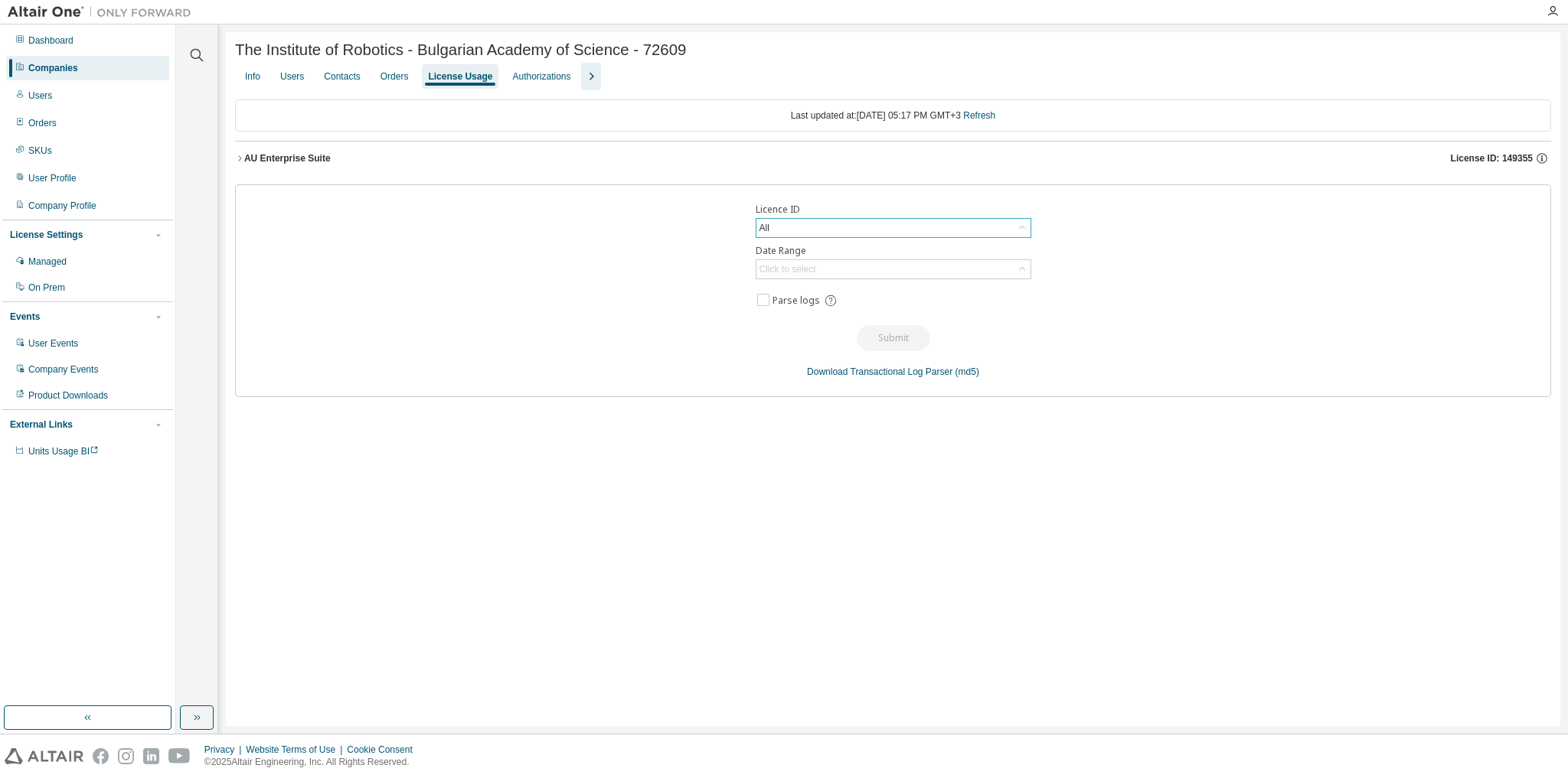
click at [1003, 229] on div "All" at bounding box center [893, 227] width 274 height 19
click at [931, 323] on li "41502 - AU Multi-Physics / Mechatronics Engineer (Voided: 2021-09-30)" at bounding box center [891, 319] width 271 height 32
click at [919, 310] on span "Parse logs" at bounding box center [892, 313] width 276 height 20
click at [985, 241] on div "41502 - AU Multi-Physics / Mechatronics Engineer (Voided: 2021-09-30)" at bounding box center [885, 233] width 256 height 29
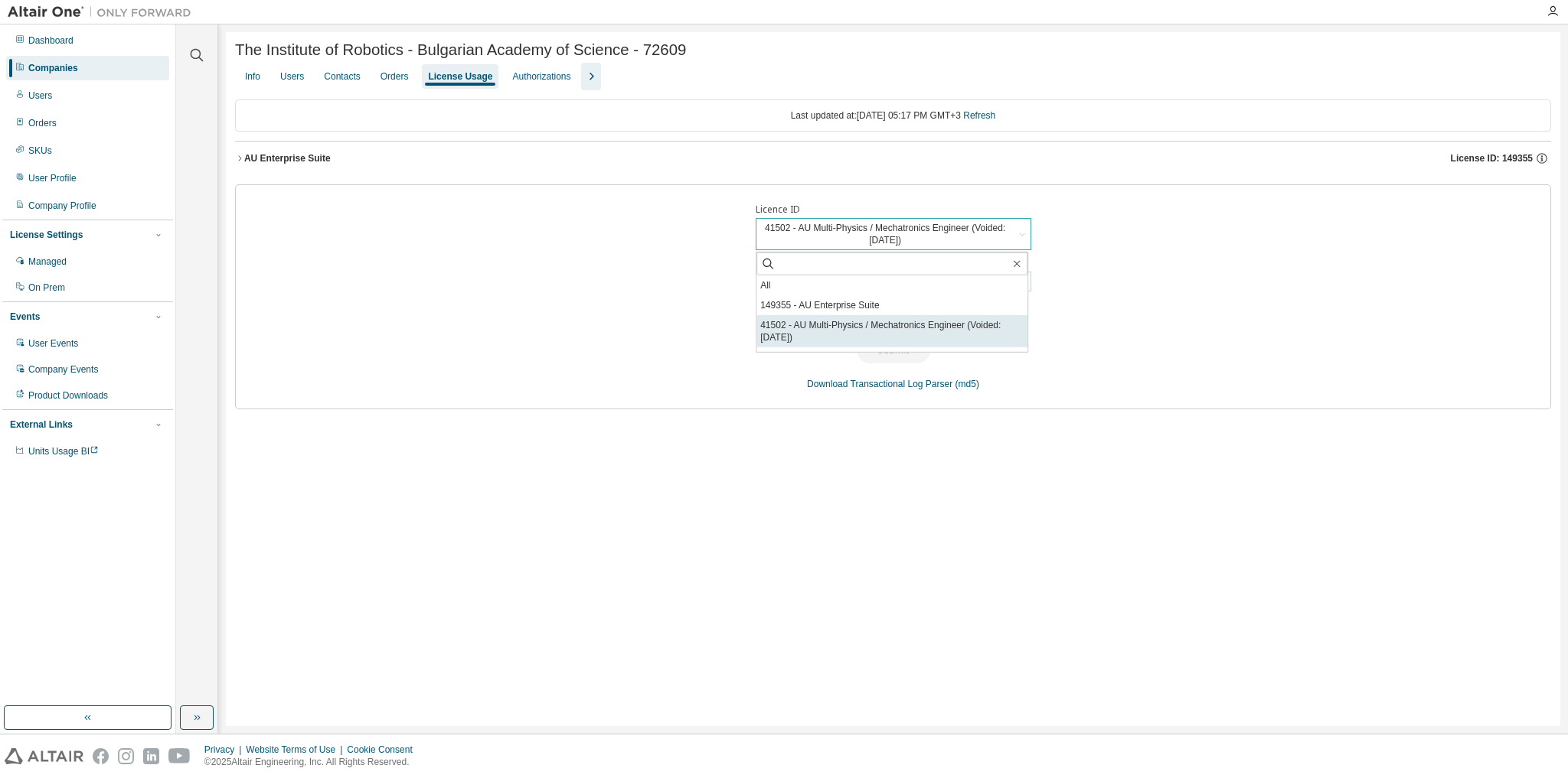
click at [918, 323] on li "41502 - AU Multi-Physics / Mechatronics Engineer (Voided: 2021-09-30)" at bounding box center [891, 331] width 271 height 32
click at [1145, 297] on div "Licence ID 41502 - AU Multi-Physics / Mechatronics Engineer (Voided: 2021-09-30…" at bounding box center [893, 296] width 1316 height 225
click at [239, 159] on icon "button" at bounding box center [240, 159] width 9 height 9
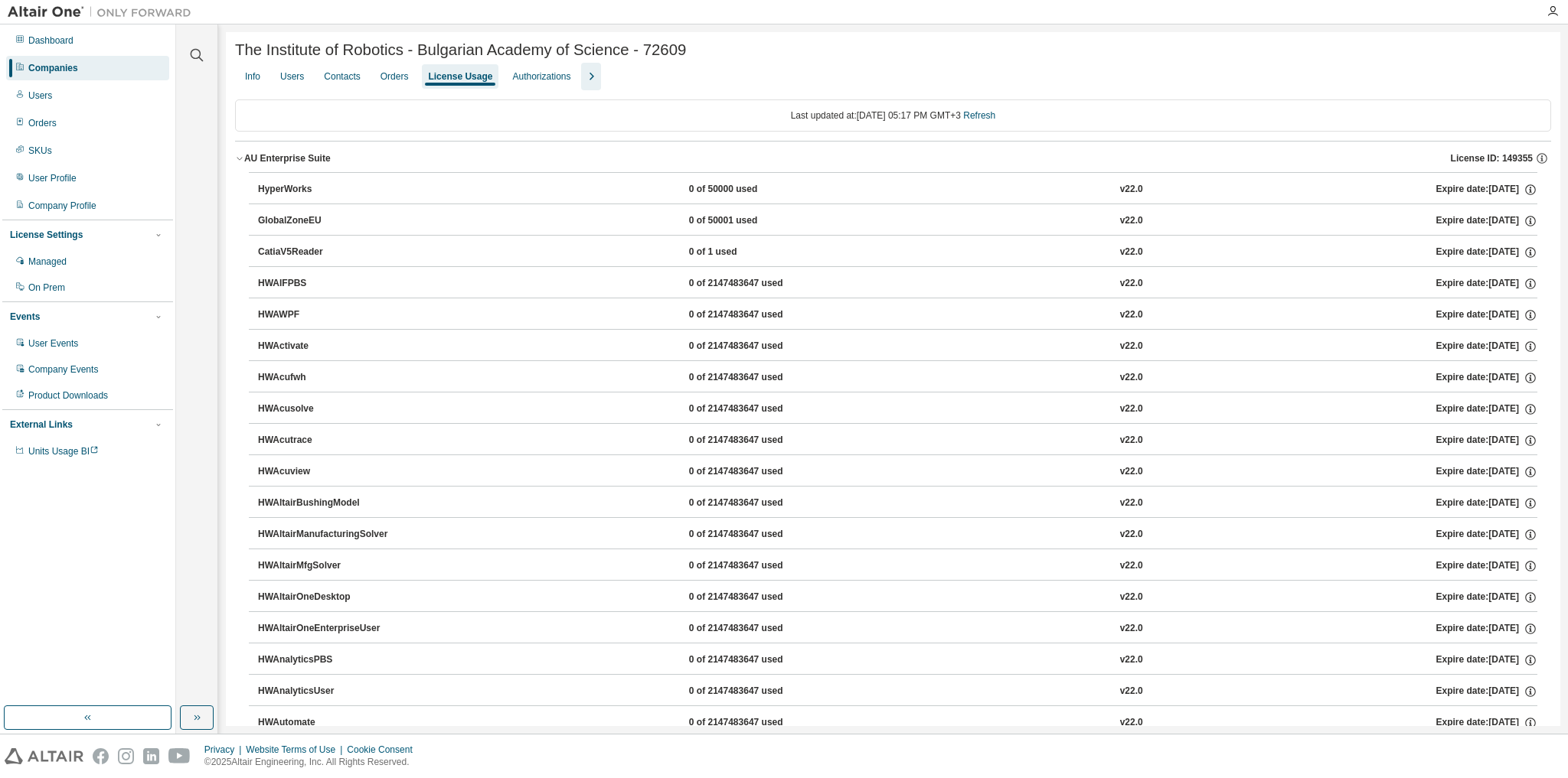
click at [239, 160] on icon "button" at bounding box center [240, 159] width 9 height 9
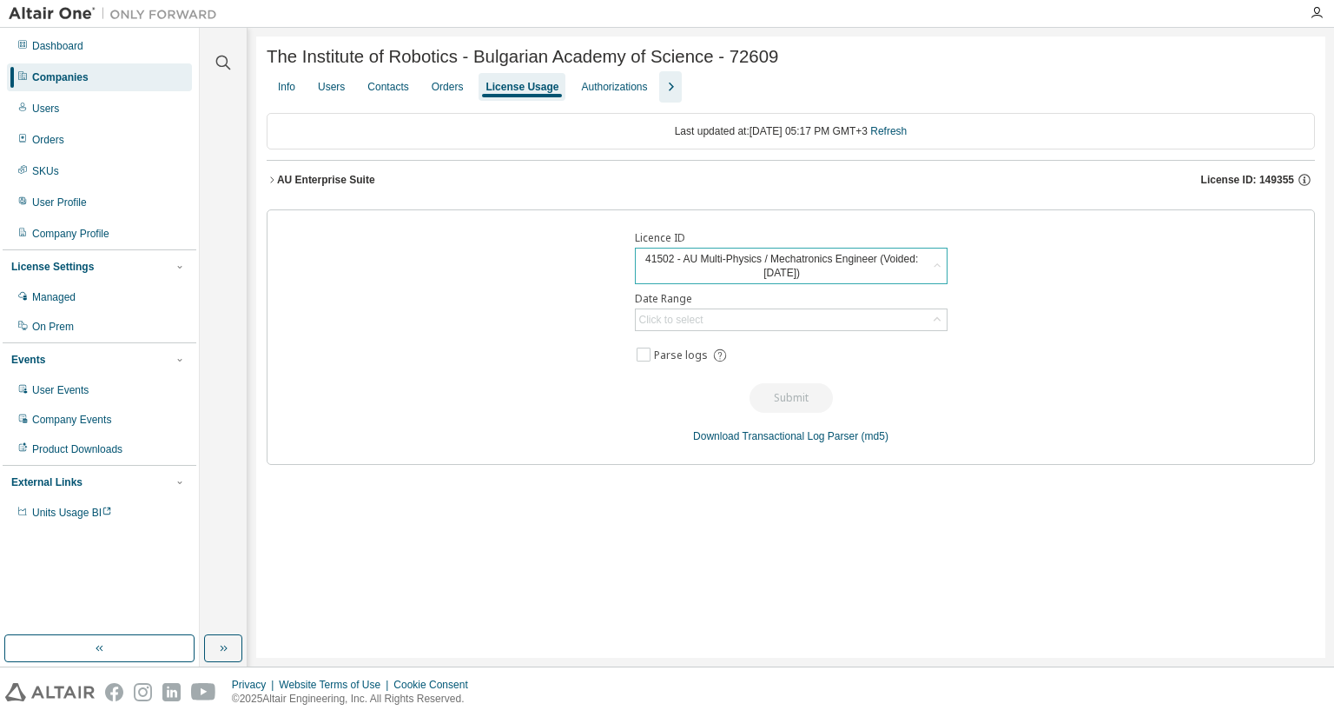
drag, startPoint x: 60, startPoint y: 83, endPoint x: 1171, endPoint y: 16, distance: 1113.0
click at [60, 83] on div "Companies" at bounding box center [60, 77] width 56 height 14
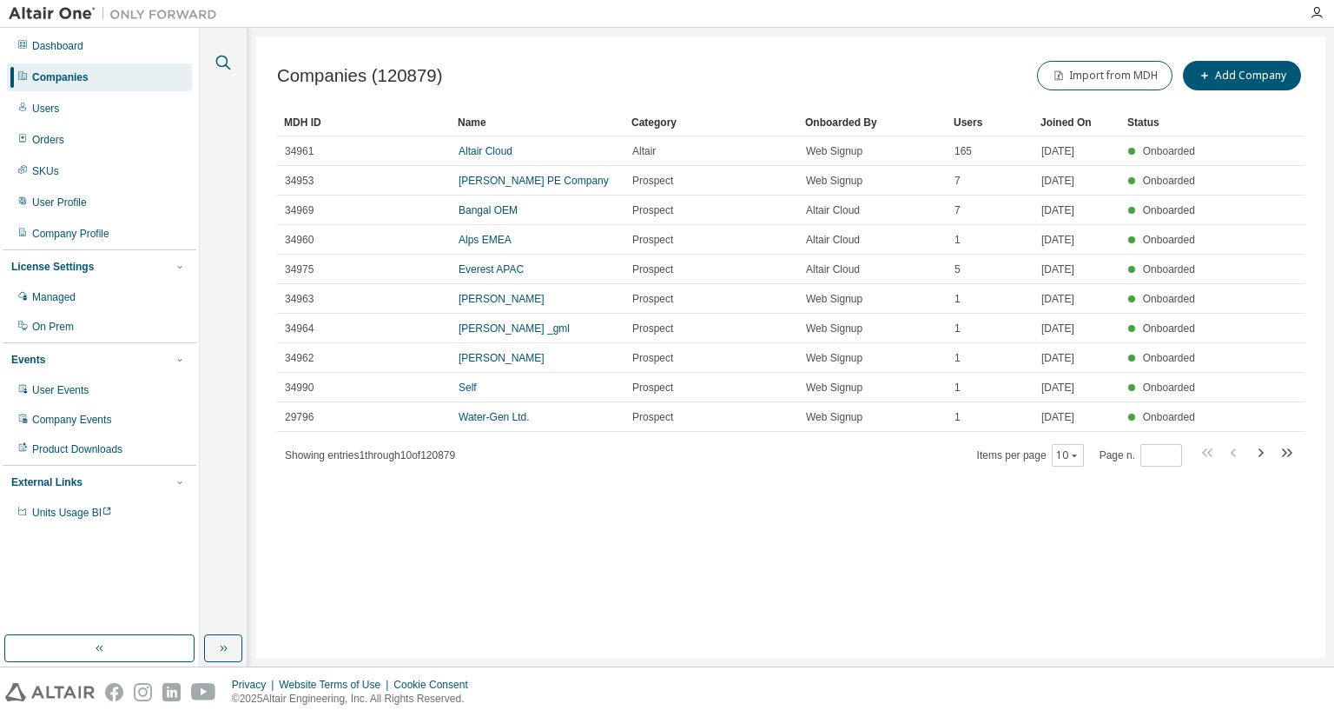
click at [225, 59] on icon "button" at bounding box center [223, 62] width 21 height 21
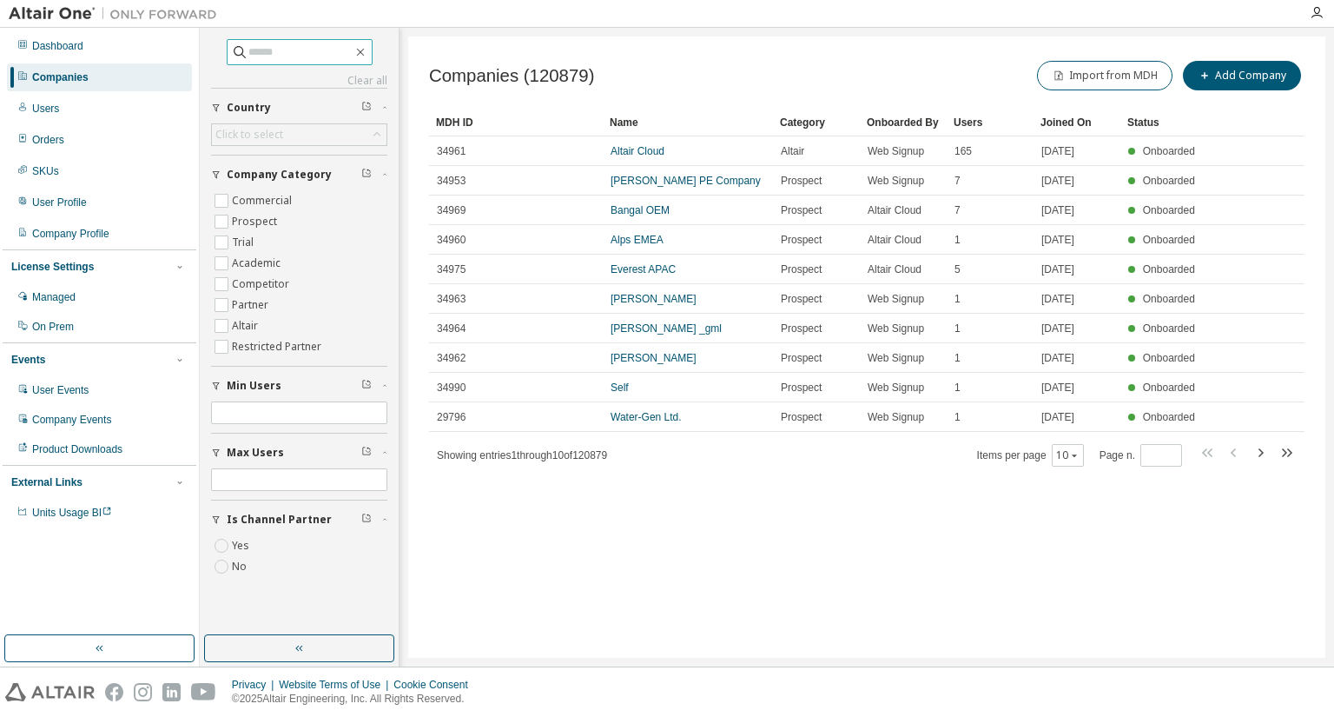
drag, startPoint x: 300, startPoint y: 53, endPoint x: 283, endPoint y: 52, distance: 16.5
click at [297, 52] on input "text" at bounding box center [300, 51] width 104 height 17
paste input "******"
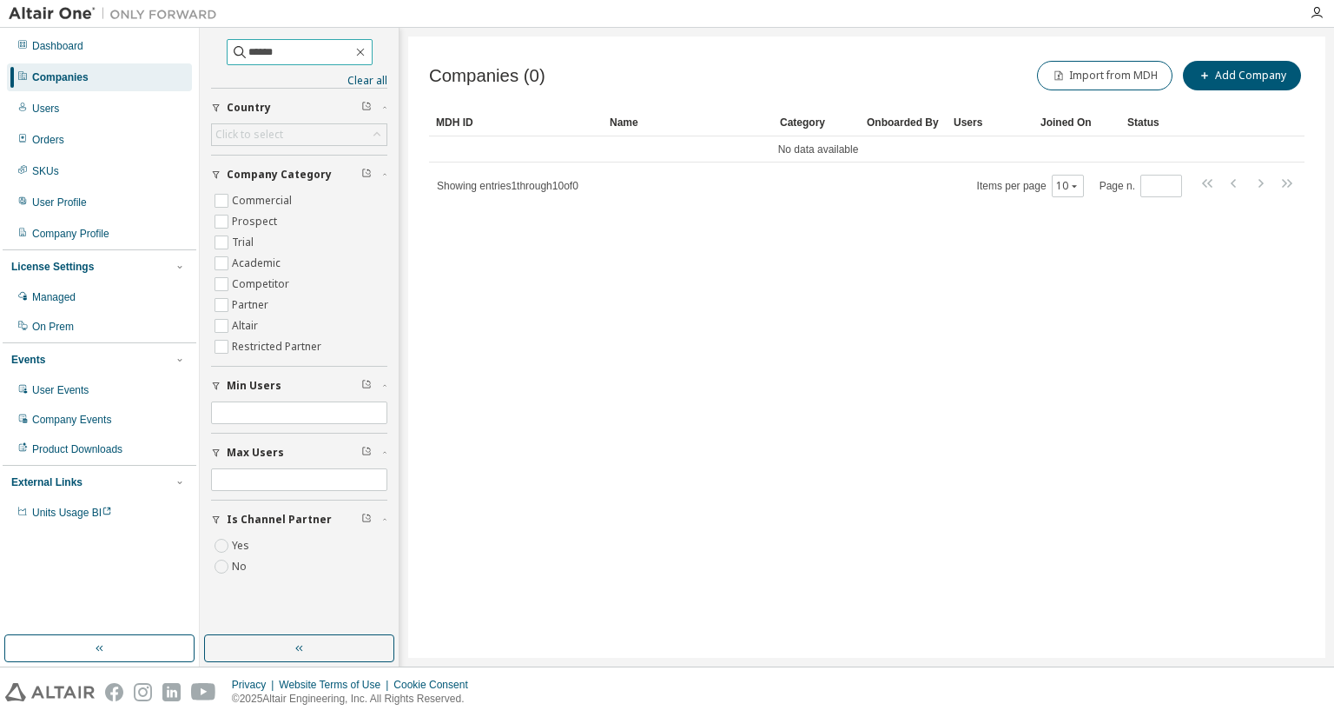
click at [282, 52] on input "******" at bounding box center [300, 51] width 104 height 17
drag, startPoint x: 288, startPoint y: 52, endPoint x: 0, endPoint y: 50, distance: 287.5
click at [0, 50] on div "Dashboard Companies Users Orders SKUs User Profile Company Profile License Sett…" at bounding box center [667, 347] width 1334 height 638
type input "*****"
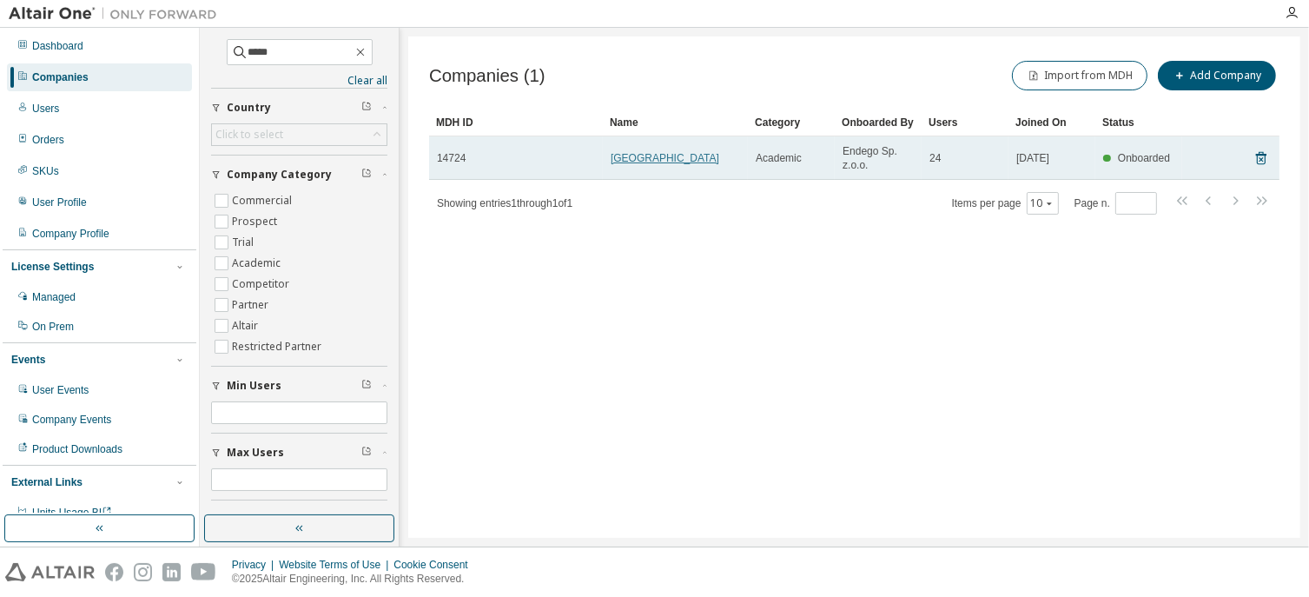
click at [647, 152] on link "Silesian University of Technology" at bounding box center [665, 158] width 109 height 12
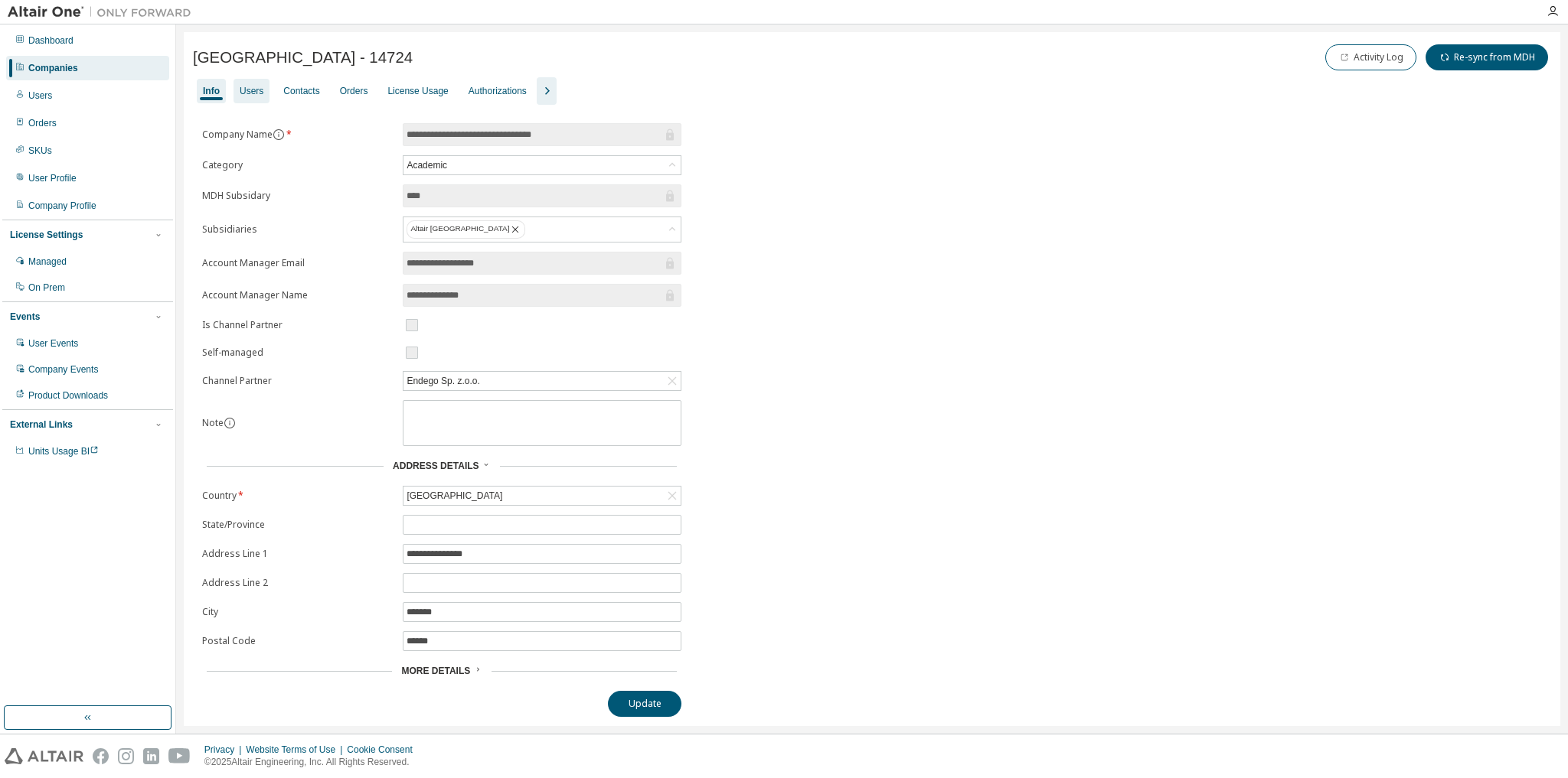
click at [257, 91] on div "Users" at bounding box center [251, 91] width 24 height 12
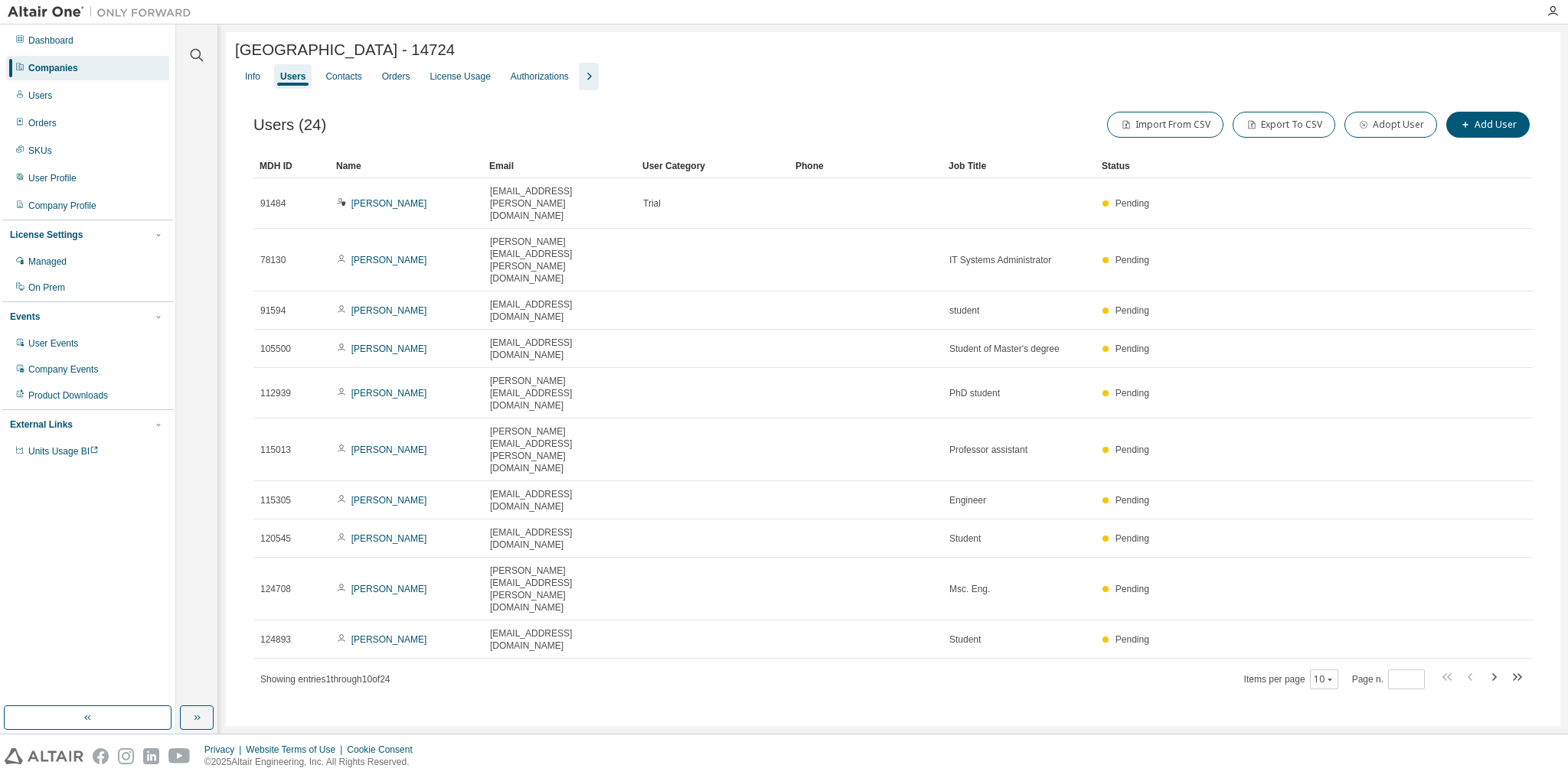
click at [586, 75] on icon "button" at bounding box center [589, 76] width 19 height 19
drag, startPoint x: 679, startPoint y: 80, endPoint x: 680, endPoint y: 92, distance: 12.0
click at [680, 80] on div "Groups" at bounding box center [687, 77] width 30 height 12
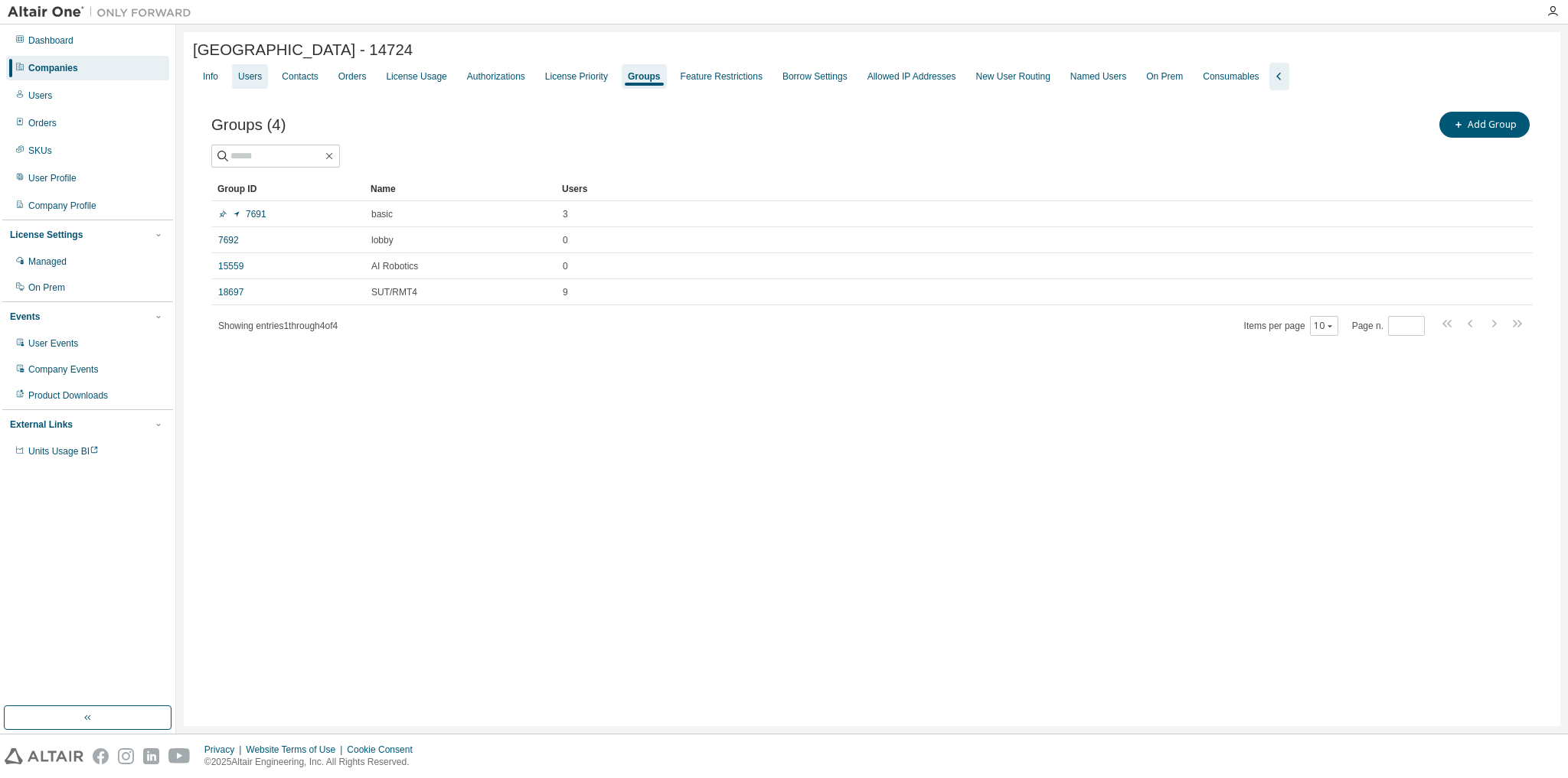
click at [255, 82] on div "Users" at bounding box center [249, 77] width 24 height 12
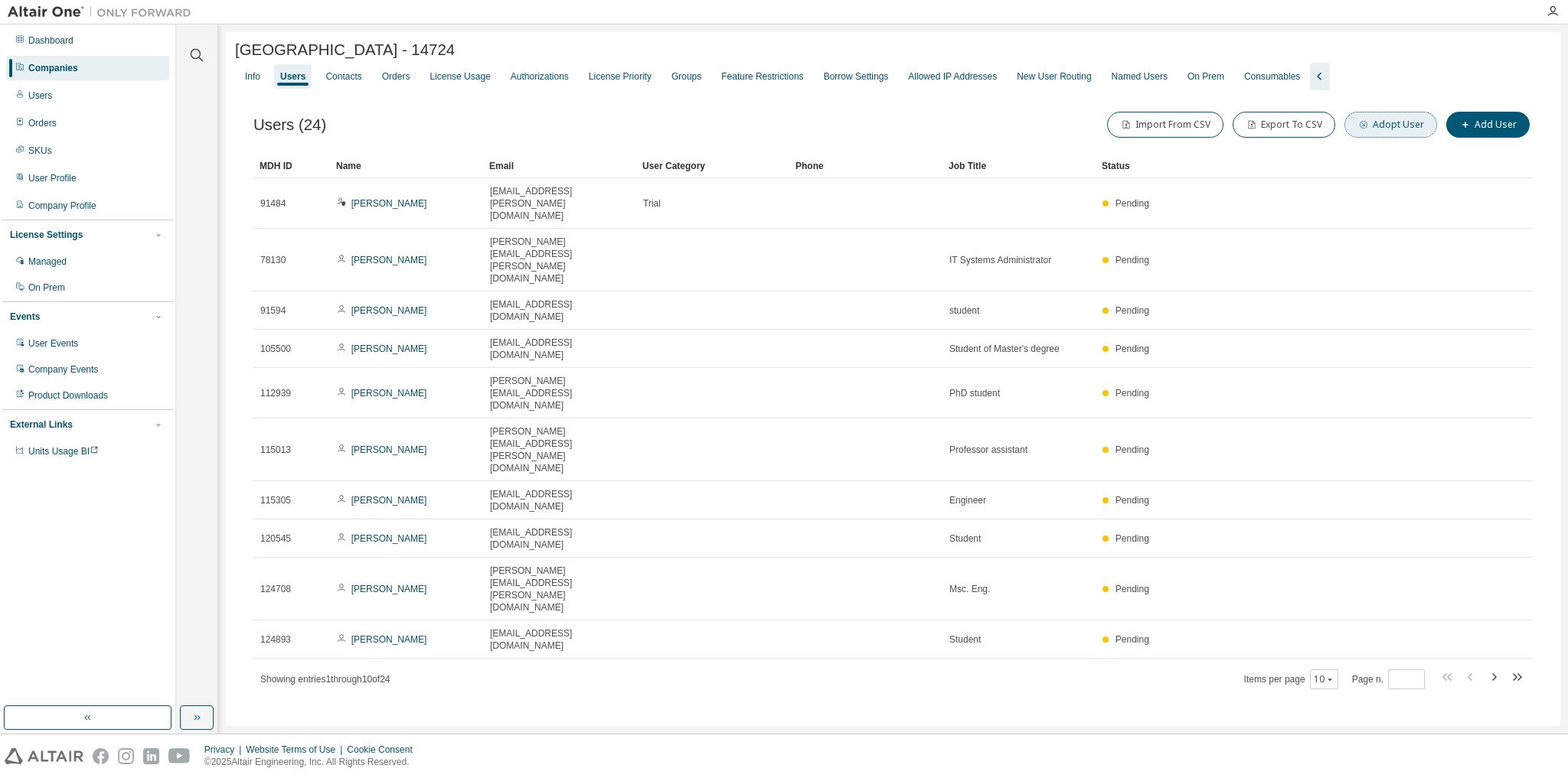
click at [1401, 131] on button "Adopt User" at bounding box center [1390, 125] width 93 height 26
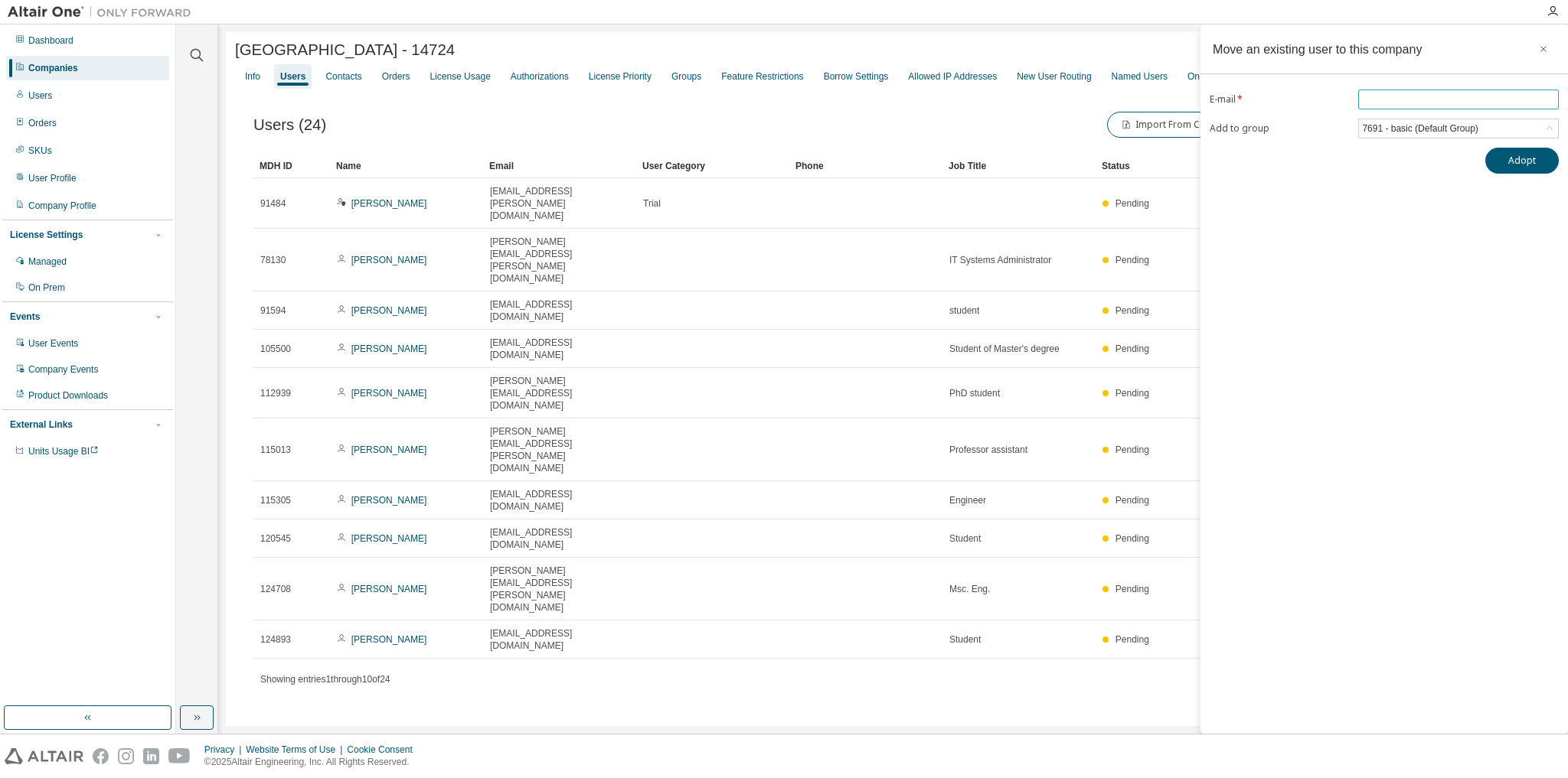
click at [1406, 100] on input "email" at bounding box center [1458, 100] width 193 height 12
paste input "**********"
type input "**********"
drag, startPoint x: 1439, startPoint y: 101, endPoint x: 1304, endPoint y: 106, distance: 135.1
click at [1304, 106] on form "**********" at bounding box center [1384, 115] width 349 height 49
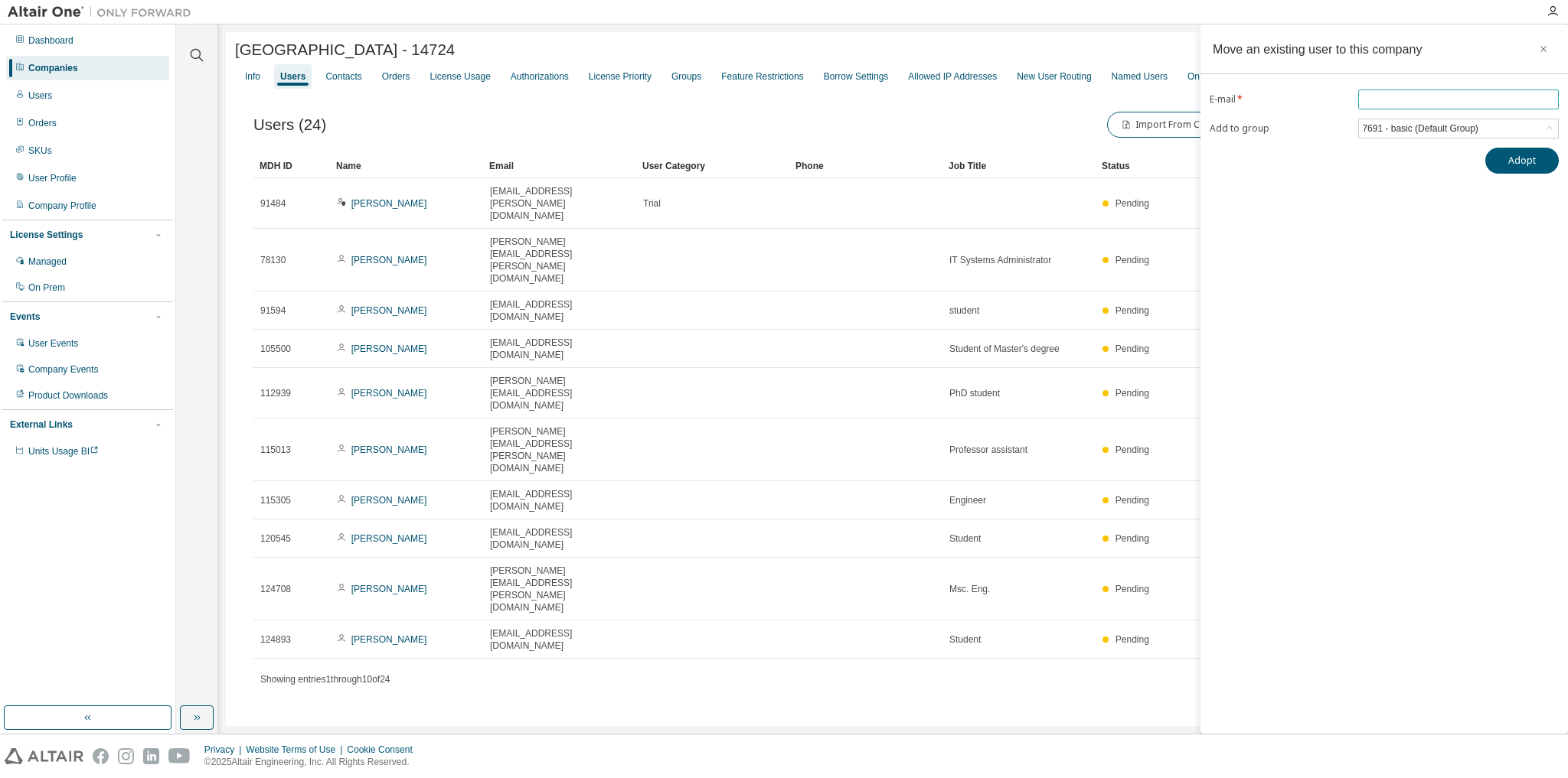
click at [1396, 102] on input "email" at bounding box center [1458, 100] width 193 height 12
paste input "**********"
type input "**********"
click at [1381, 131] on div "7691 - basic (Default Group)" at bounding box center [1420, 128] width 120 height 17
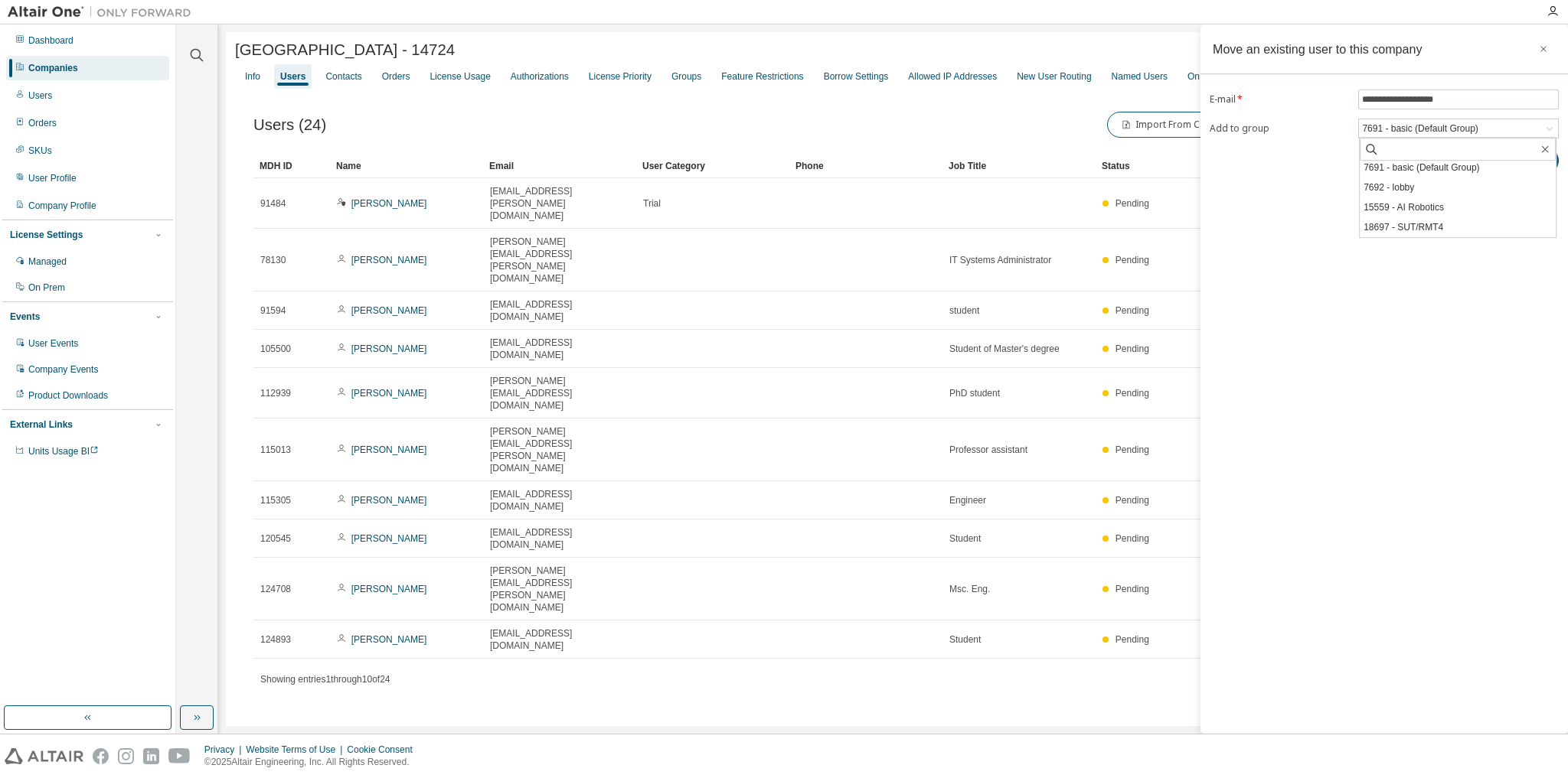
click at [1460, 227] on li "18697 - SUT/RMT4" at bounding box center [1458, 227] width 196 height 20
click at [1530, 162] on button "Adopt" at bounding box center [1521, 161] width 73 height 26
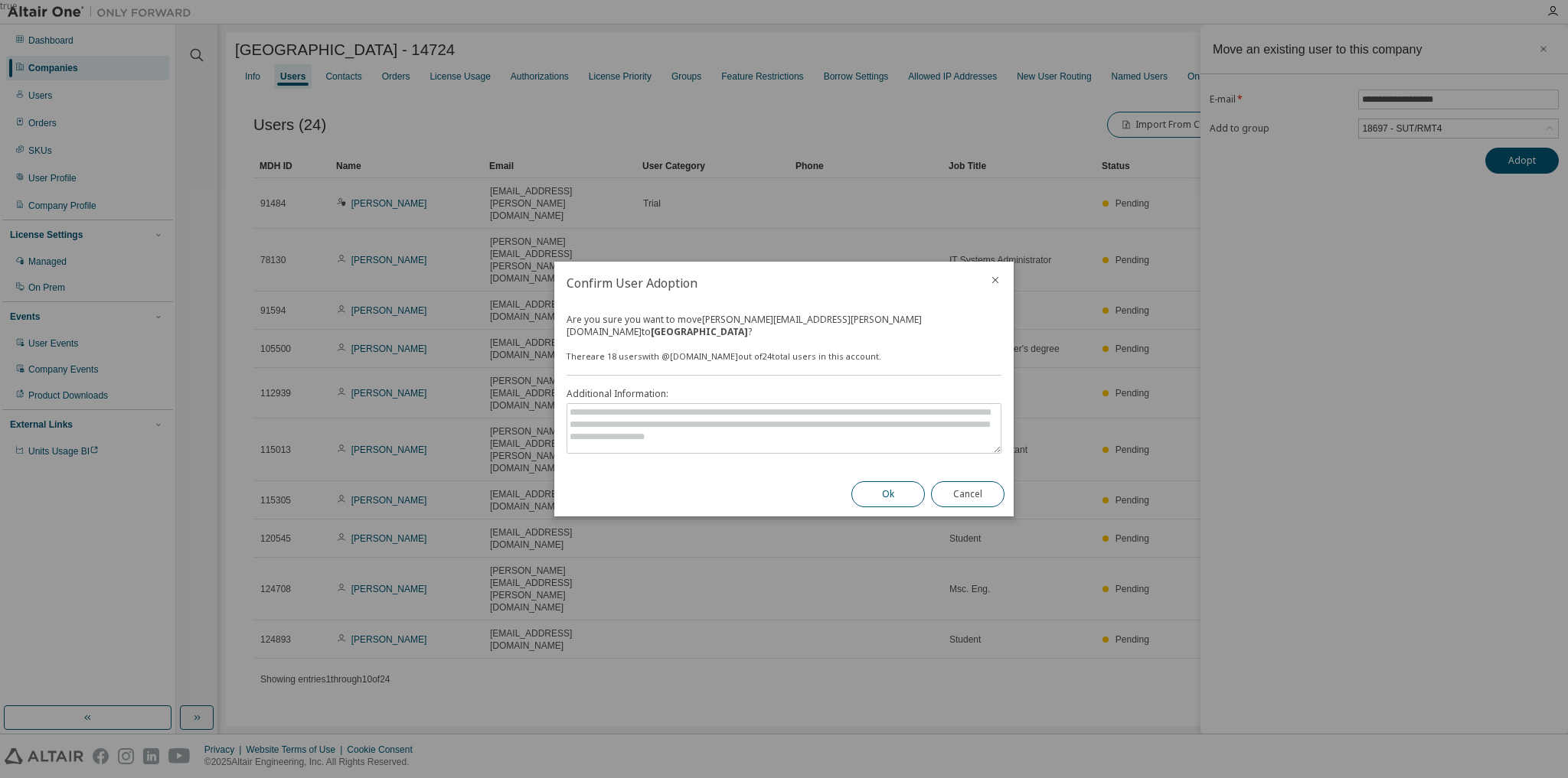
click at [908, 485] on button "Ok" at bounding box center [888, 494] width 73 height 26
click at [996, 282] on icon "close" at bounding box center [995, 280] width 12 height 12
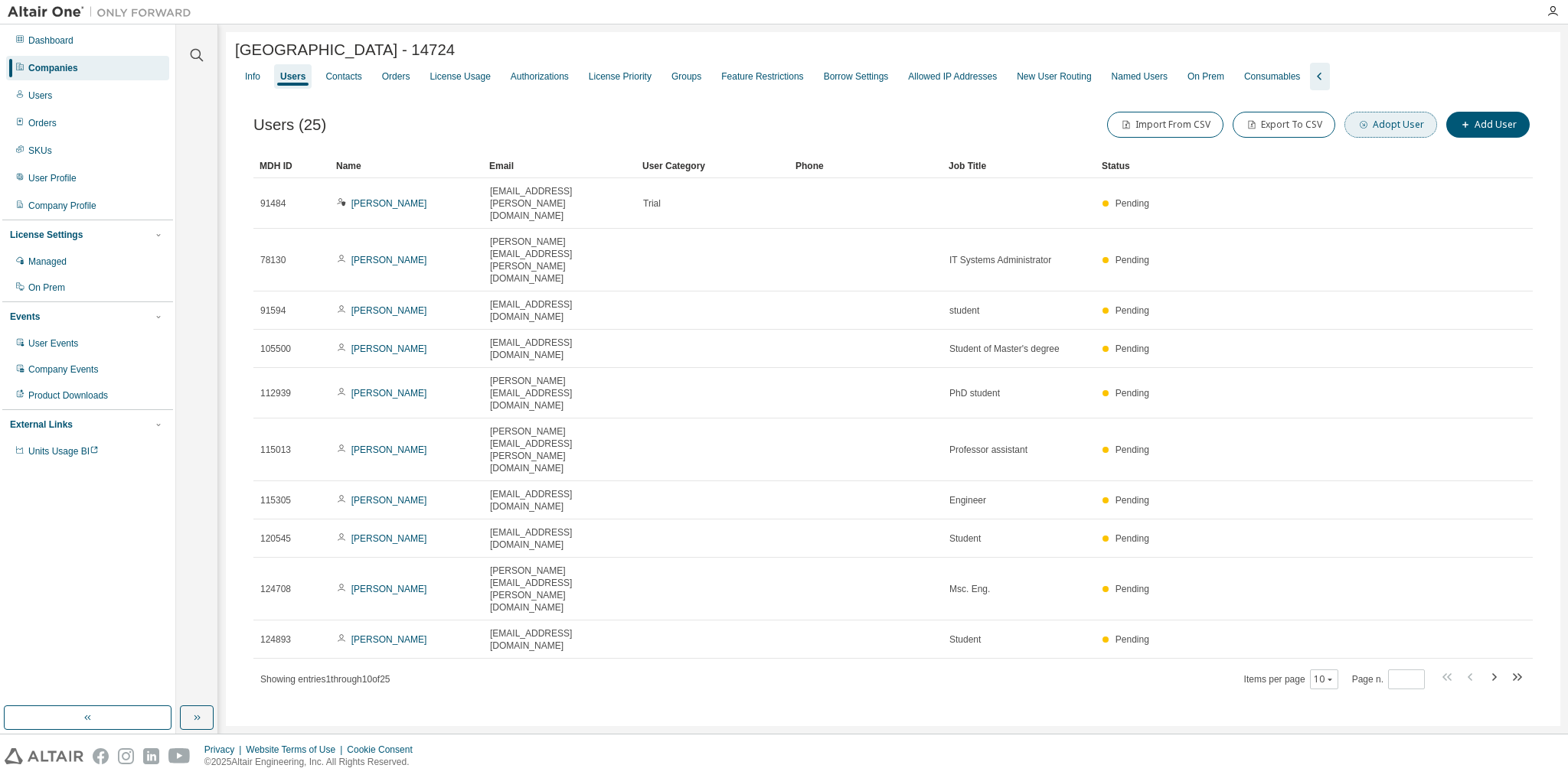
click at [1381, 130] on button "Adopt User" at bounding box center [1390, 125] width 93 height 26
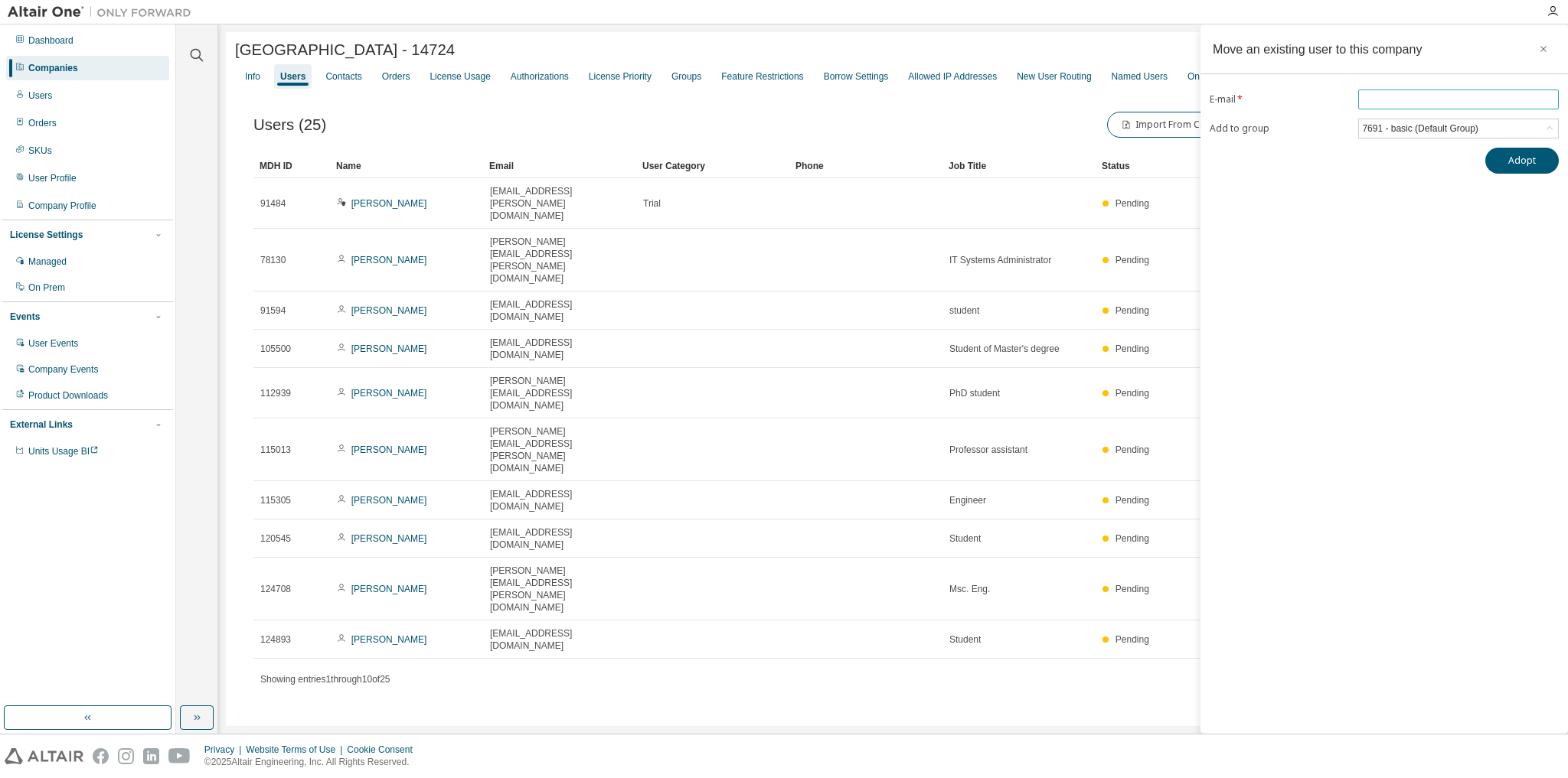
click at [1411, 99] on input "email" at bounding box center [1458, 100] width 193 height 12
paste input "**********"
type input "**********"
click at [1393, 122] on div "7691 - basic (Default Group)" at bounding box center [1420, 128] width 120 height 17
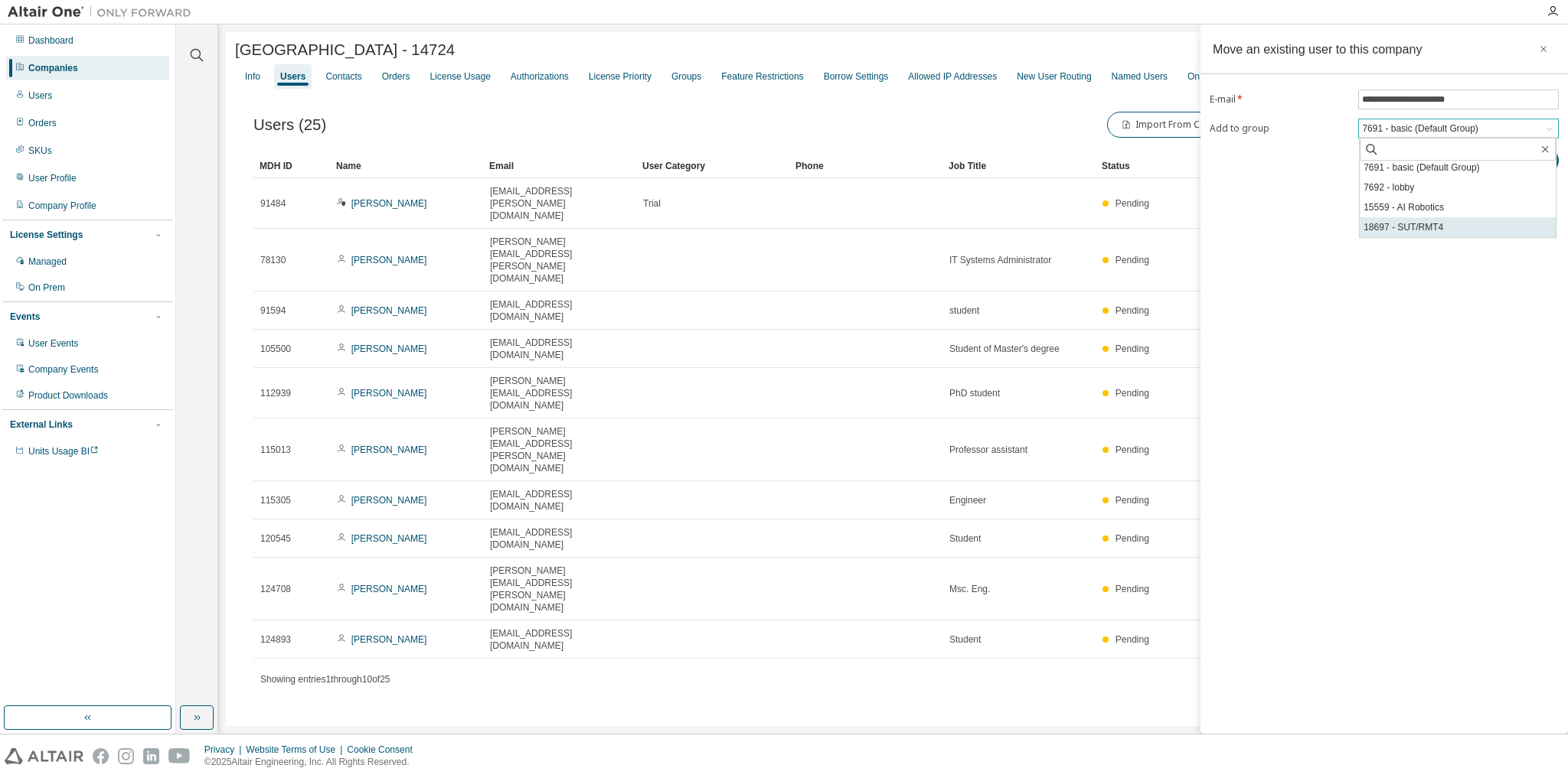
click at [1429, 220] on li "18697 - SUT/RMT4" at bounding box center [1458, 227] width 196 height 20
click at [1523, 158] on button "Adopt" at bounding box center [1521, 161] width 73 height 26
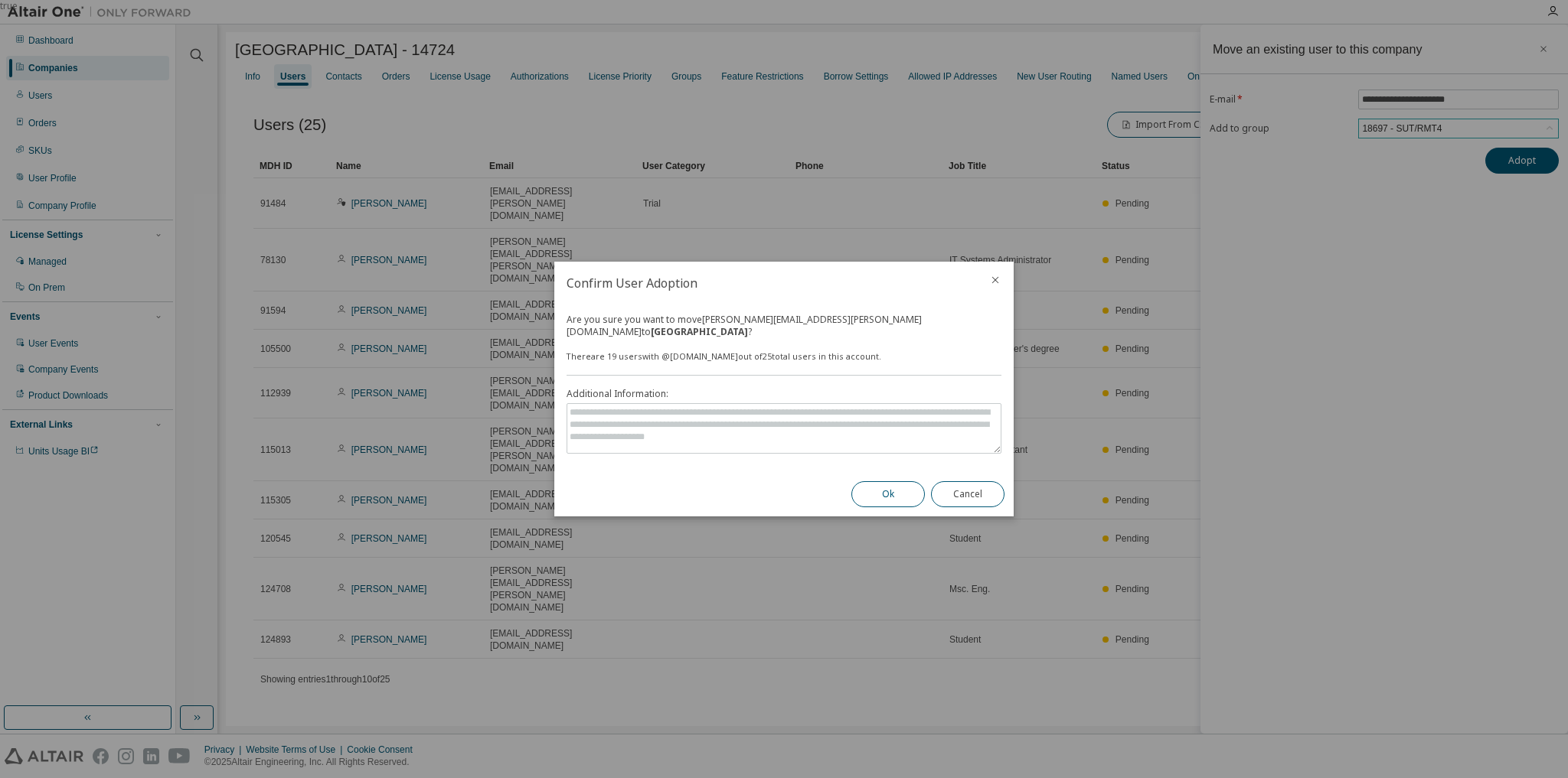
click at [909, 484] on button "Ok" at bounding box center [888, 494] width 73 height 26
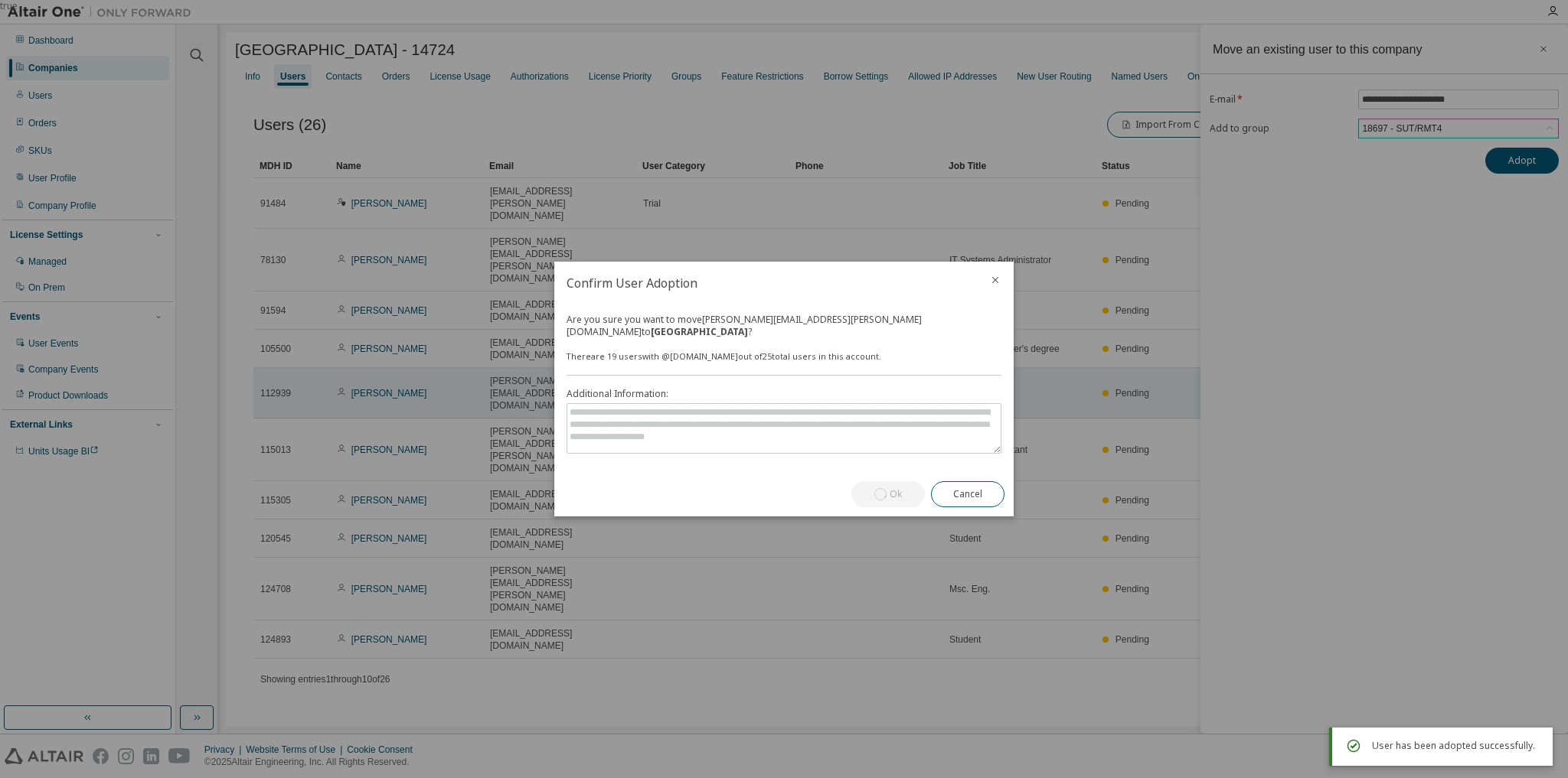
click at [999, 284] on icon "close" at bounding box center [995, 280] width 12 height 12
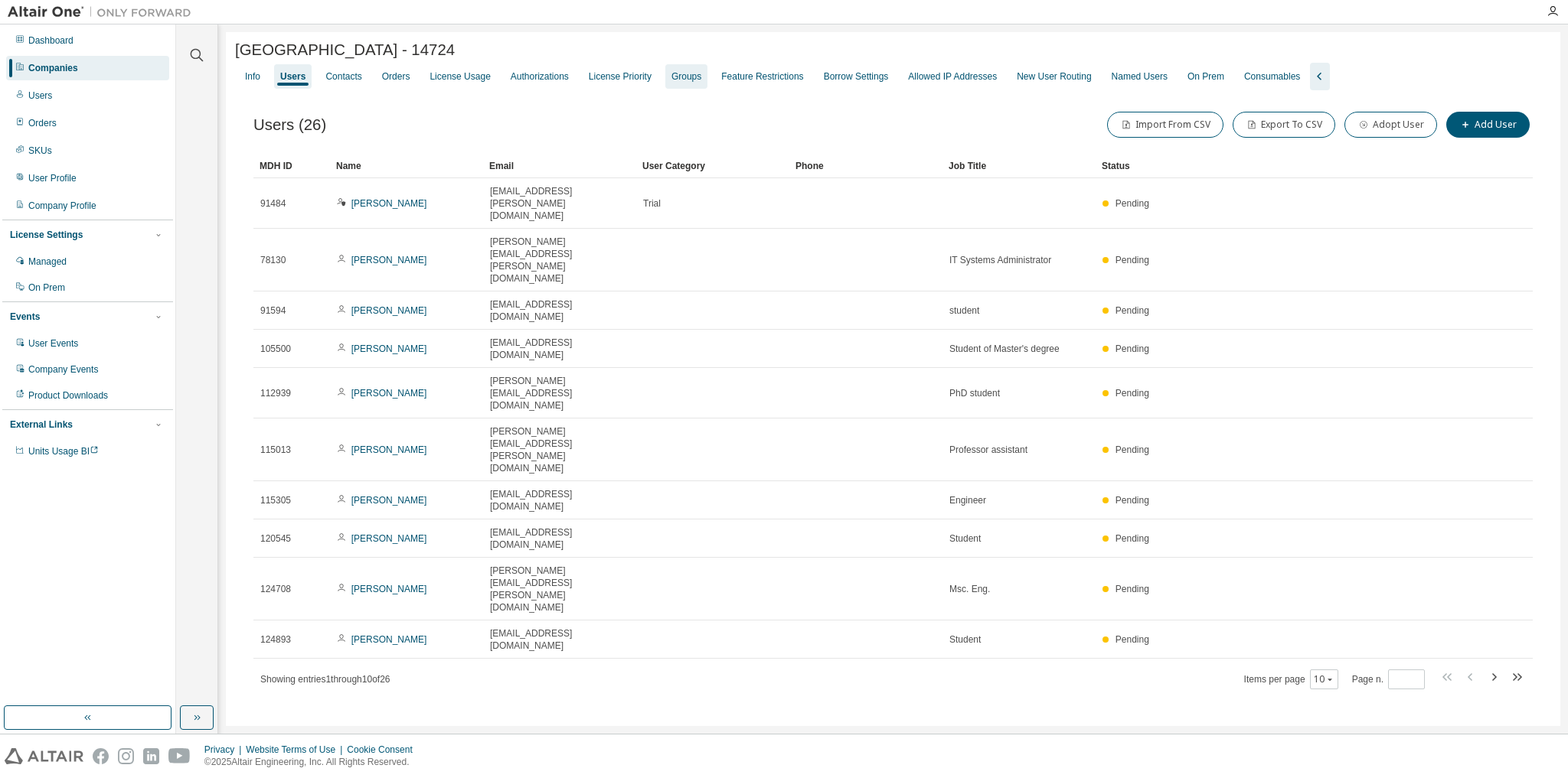
click at [673, 82] on div "Groups" at bounding box center [687, 77] width 30 height 12
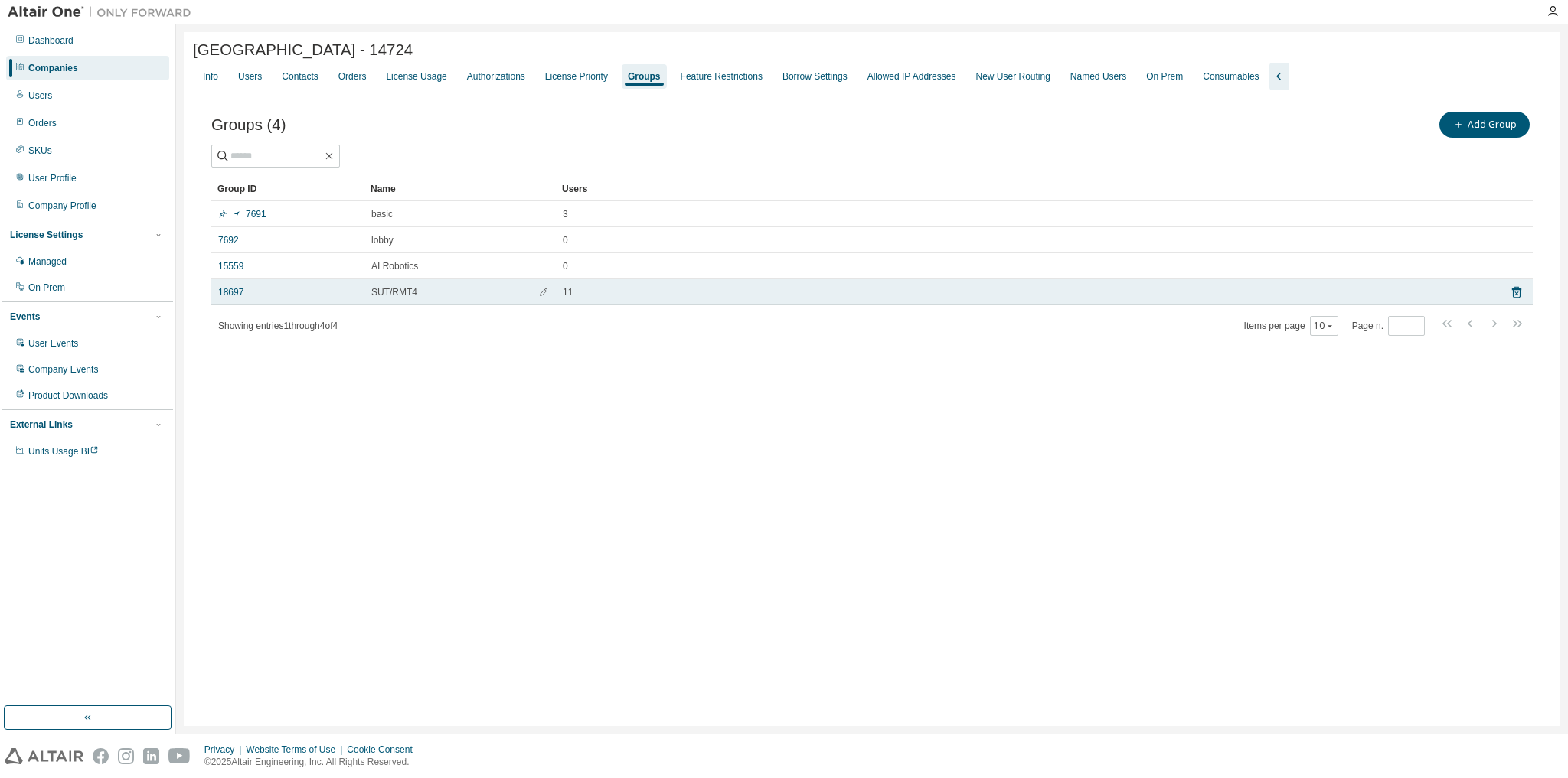
click at [398, 293] on span "SUT/RMT4" at bounding box center [394, 293] width 46 height 12
click at [237, 291] on link "18697" at bounding box center [231, 293] width 26 height 12
